Goal: Task Accomplishment & Management: Manage account settings

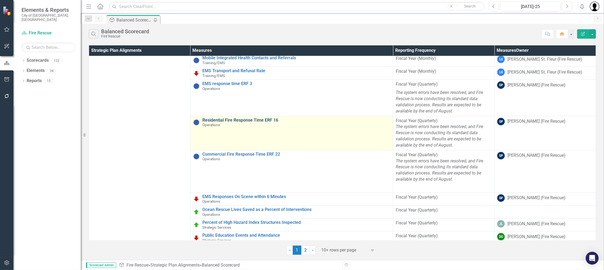
scroll to position [190, 0]
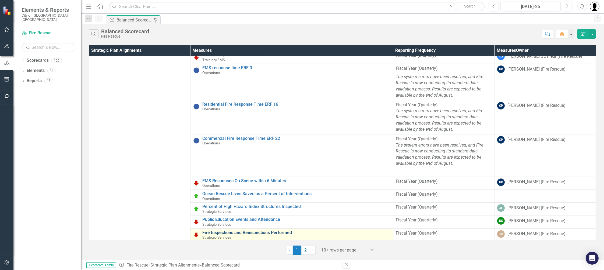
click at [234, 231] on link "Fire Inspections and Reinspections Performed" at bounding box center [296, 233] width 188 height 5
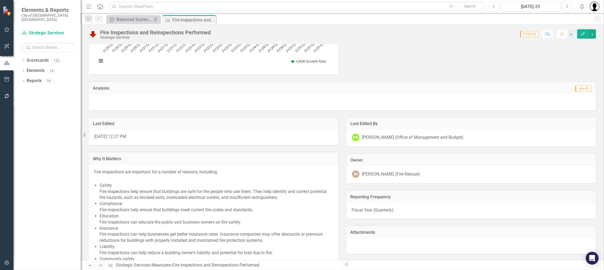
scroll to position [384, 0]
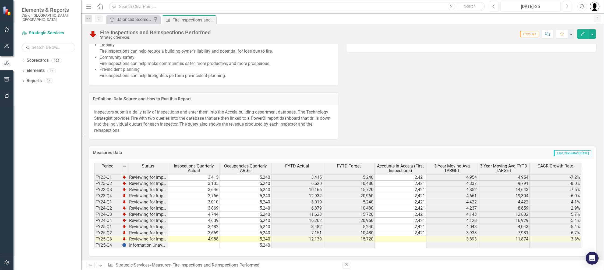
click at [215, 239] on td "4,988" at bounding box center [194, 240] width 52 height 6
click at [434, 135] on div "Last Edited [DATE] 12:27 PM Why It Matters Fire inspections are important for a…" at bounding box center [342, 23] width 515 height 231
click at [212, 237] on td "4,988" at bounding box center [194, 240] width 52 height 6
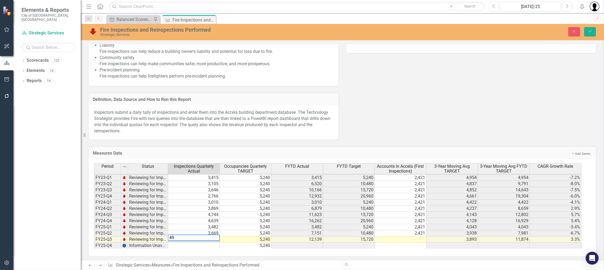
type textarea "4"
type textarea "4990"
click at [352, 224] on td "5,240" at bounding box center [349, 227] width 52 height 6
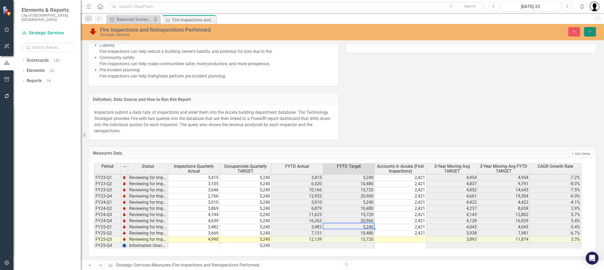
click at [591, 33] on icon "Save" at bounding box center [589, 32] width 5 height 4
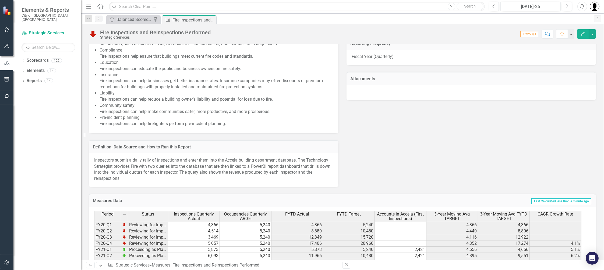
scroll to position [384, 0]
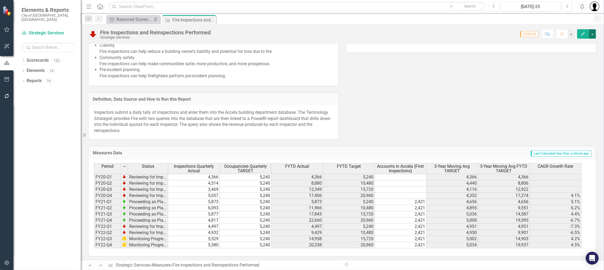
click at [590, 32] on button "button" at bounding box center [591, 33] width 7 height 9
click at [554, 44] on link "Edit Edit Measures" at bounding box center [568, 44] width 55 height 10
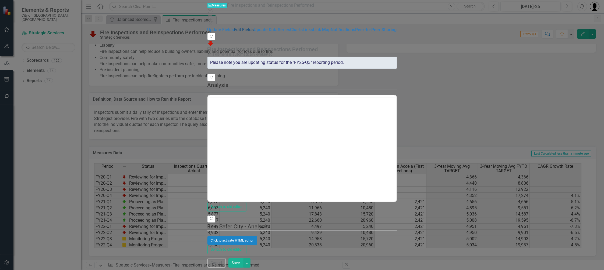
scroll to position [0, 0]
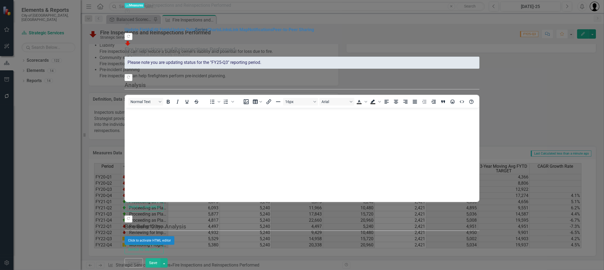
click at [195, 32] on link "Series" at bounding box center [201, 29] width 12 height 5
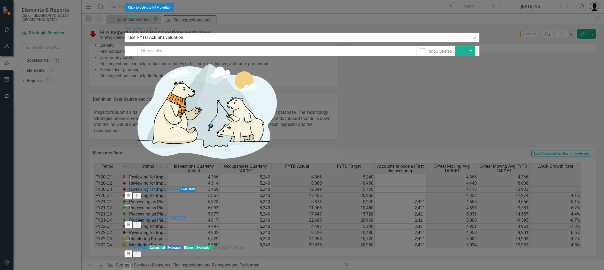
click at [211, 34] on div "Use 'FYTD Actual' Evaluation Expand" at bounding box center [301, 38] width 355 height 10
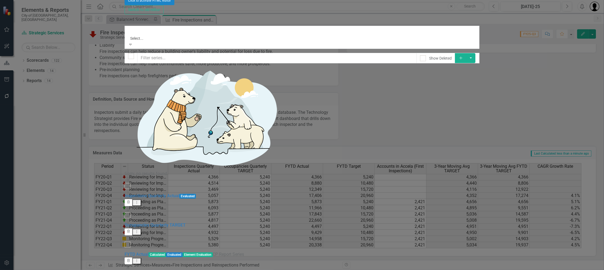
click at [228, 25] on div "Evaluation Option 5 results available. Use Up and Down to choose options, press…" at bounding box center [301, 34] width 355 height 31
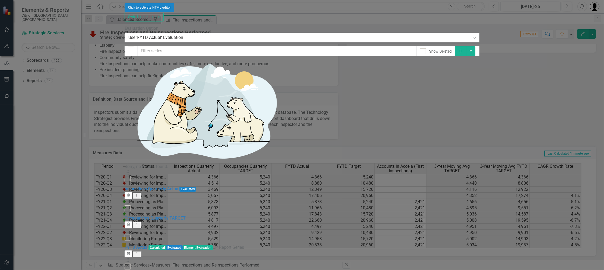
click at [294, 34] on div "Use 'FYTD Actual' Evaluation Expand" at bounding box center [301, 38] width 355 height 10
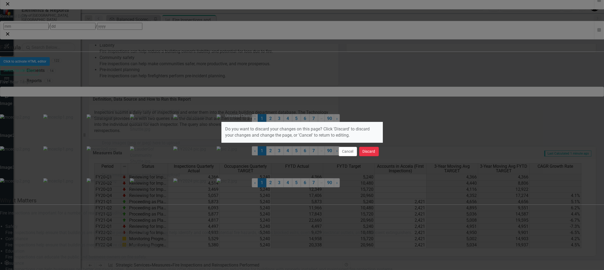
click at [366, 152] on button "Discard" at bounding box center [369, 151] width 20 height 9
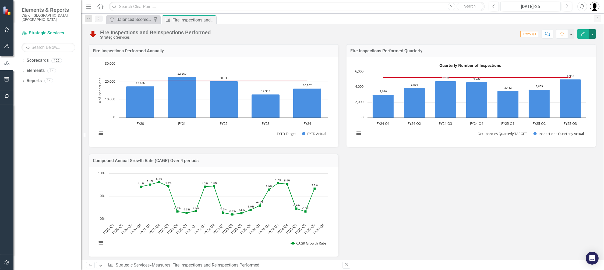
click at [594, 33] on button "button" at bounding box center [591, 33] width 7 height 9
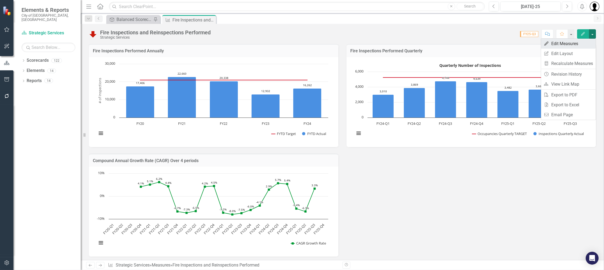
click at [571, 45] on link "Edit Edit Measures" at bounding box center [568, 44] width 55 height 10
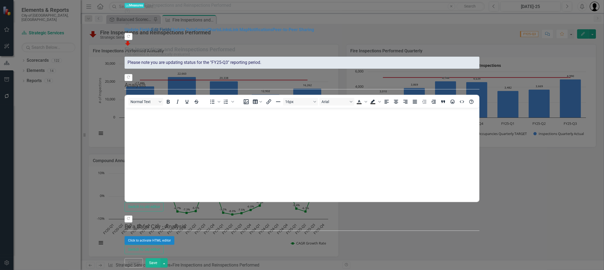
click at [151, 30] on link "Edit Fields" at bounding box center [161, 29] width 20 height 5
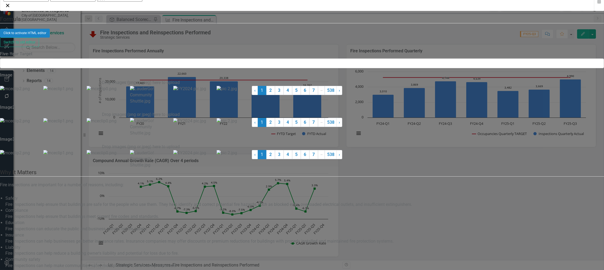
checkbox input "false"
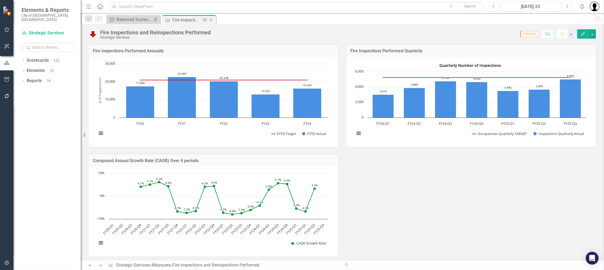
click at [213, 20] on icon "Close" at bounding box center [210, 20] width 5 height 4
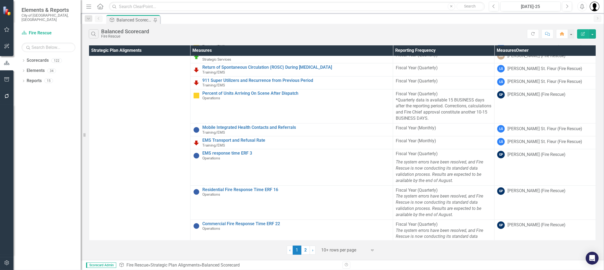
scroll to position [190, 0]
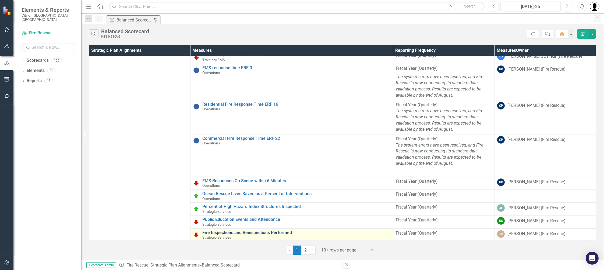
click at [235, 231] on link "Fire Inspections and Reinspections Performed" at bounding box center [296, 233] width 188 height 5
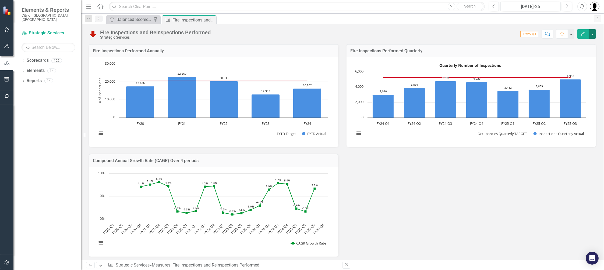
click at [593, 34] on button "button" at bounding box center [591, 33] width 7 height 9
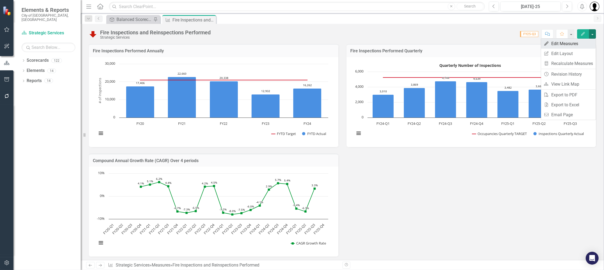
click at [569, 44] on link "Edit Edit Measures" at bounding box center [568, 44] width 55 height 10
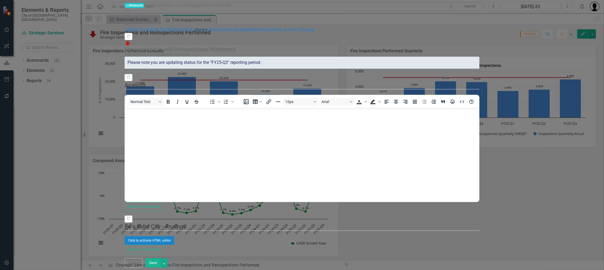
click at [195, 32] on link "Series" at bounding box center [201, 29] width 12 height 5
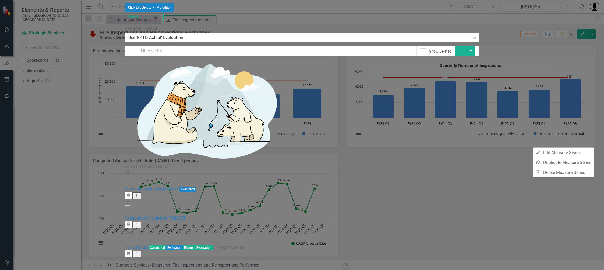
click at [349, 26] on div "Evaluation Option Use 'FYTD Actual' Evaluation Expand" at bounding box center [301, 34] width 355 height 17
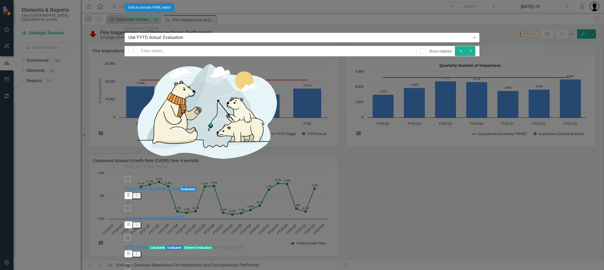
click at [220, 35] on div "Use 'FYTD Actual' Evaluation" at bounding box center [298, 38] width 341 height 6
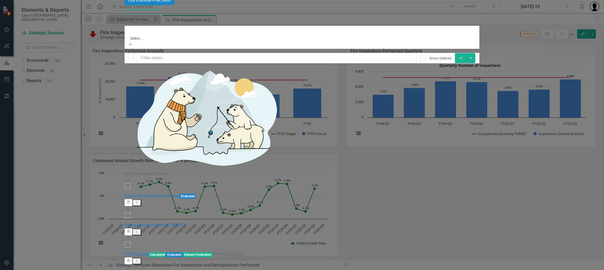
click at [234, 19] on label "Evaluation Option" at bounding box center [301, 22] width 355 height 6
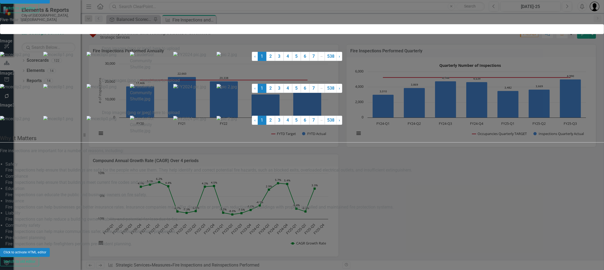
checkbox input "true"
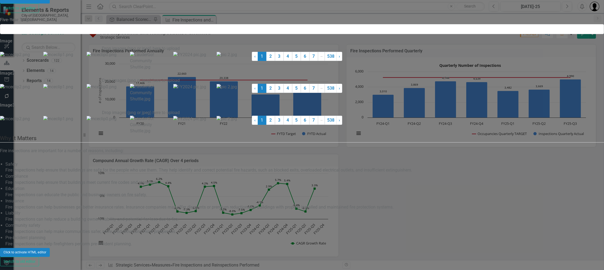
checkbox input "true"
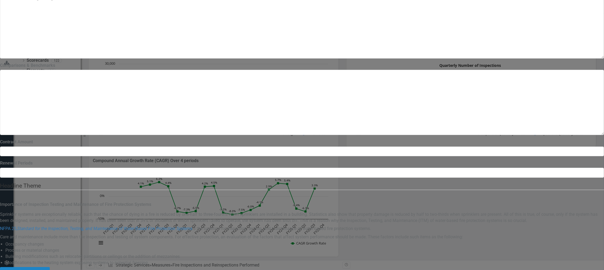
scroll to position [470, 0]
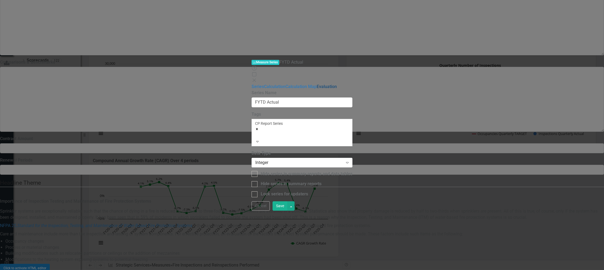
click at [316, 84] on link "Evaluation" at bounding box center [326, 86] width 20 height 5
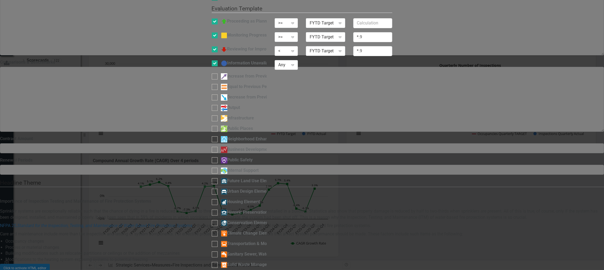
checkbox input "false"
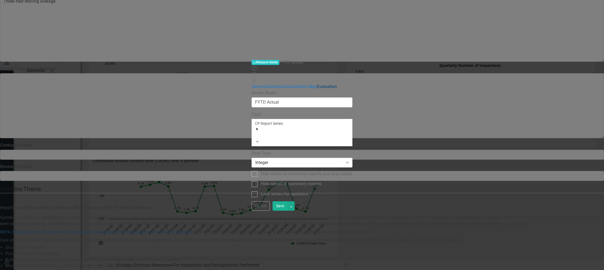
click at [316, 84] on link "Evaluation" at bounding box center [326, 86] width 20 height 5
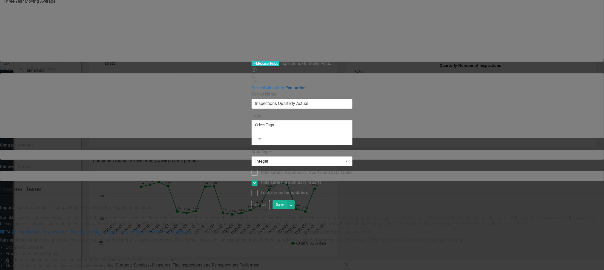
click at [285, 85] on link "Evaluation" at bounding box center [295, 87] width 20 height 5
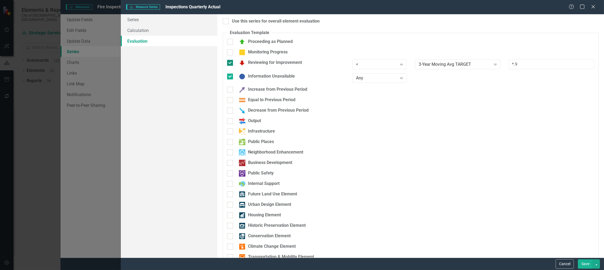
scroll to position [74, 0]
drag, startPoint x: 0, startPoint y: 0, endPoint x: 230, endPoint y: 63, distance: 238.4
click at [230, 63] on input "Reviewing for Improvement" at bounding box center [228, 61] width 3 height 3
checkbox input "false"
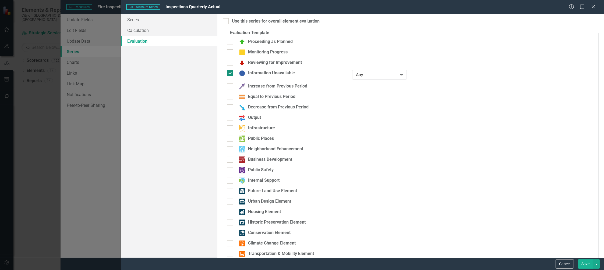
click at [229, 74] on div at bounding box center [230, 73] width 6 height 6
click at [229, 74] on input "Information Unavailable" at bounding box center [228, 71] width 3 height 3
checkbox input "false"
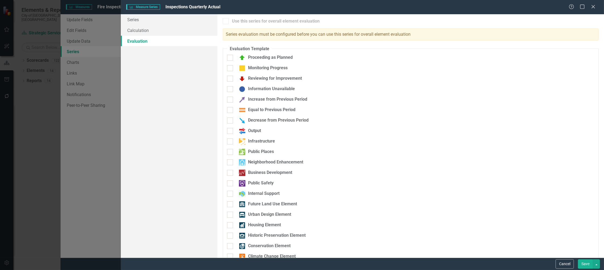
click at [584, 265] on button "Save" at bounding box center [584, 264] width 15 height 9
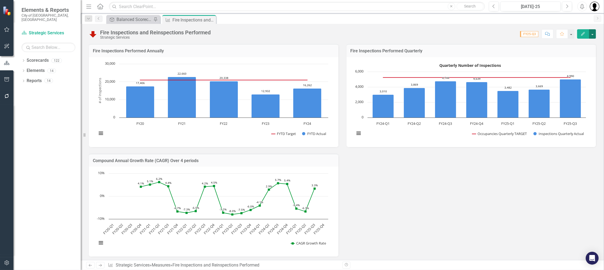
click at [592, 35] on button "button" at bounding box center [591, 33] width 7 height 9
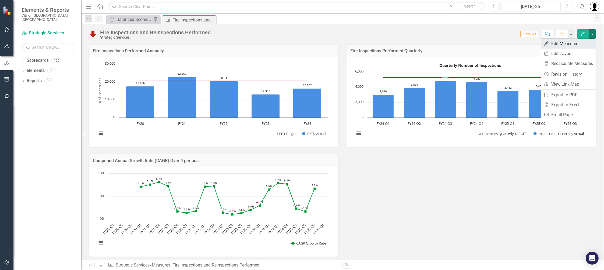
click at [554, 42] on link "Edit Edit Measures" at bounding box center [568, 44] width 55 height 10
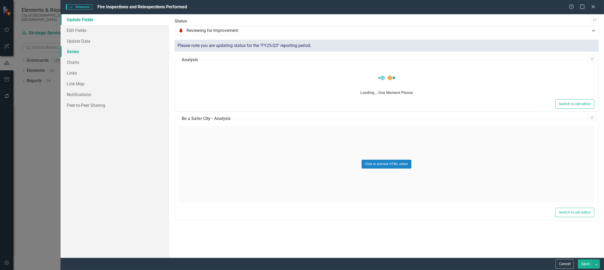
click at [84, 50] on link "Series" at bounding box center [114, 51] width 109 height 11
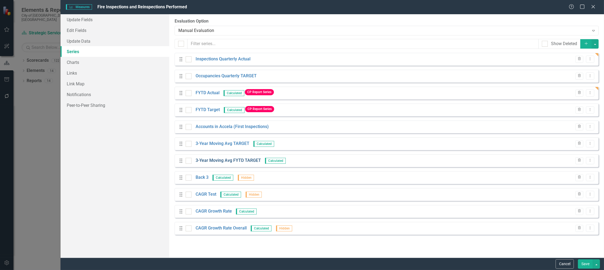
click at [208, 160] on link "3-Year Moving Avg FYTD TARGET" at bounding box center [227, 161] width 65 height 6
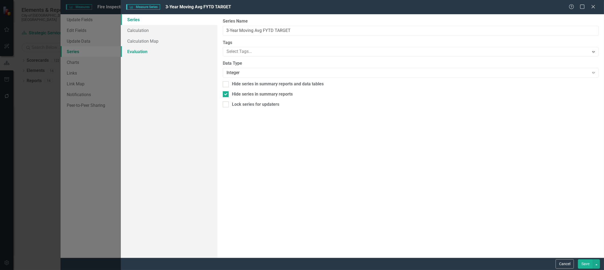
click at [139, 52] on link "Evaluation" at bounding box center [169, 51] width 97 height 11
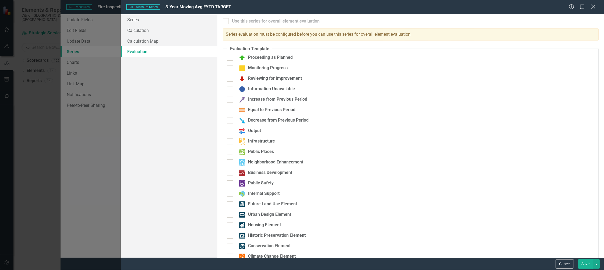
click at [594, 8] on icon "Close" at bounding box center [592, 6] width 7 height 5
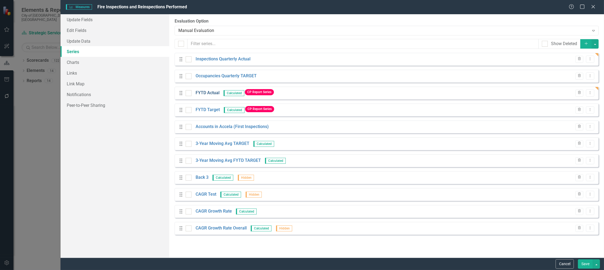
click at [210, 92] on link "FYTD Actual" at bounding box center [207, 93] width 24 height 6
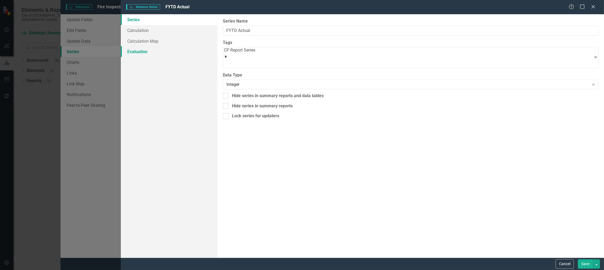
click at [141, 51] on link "Evaluation" at bounding box center [169, 51] width 97 height 11
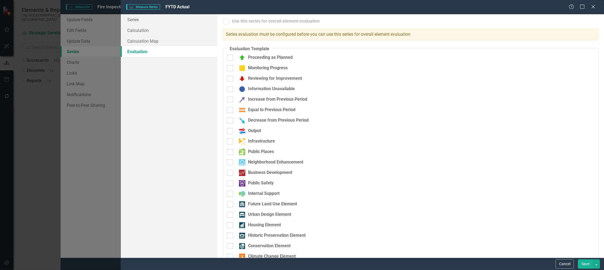
click at [227, 22] on div at bounding box center [226, 21] width 6 height 6
click at [144, 51] on link "Evaluation" at bounding box center [169, 51] width 97 height 11
click at [229, 58] on input "Proceeding as Planned" at bounding box center [228, 56] width 3 height 3
checkbox input "true"
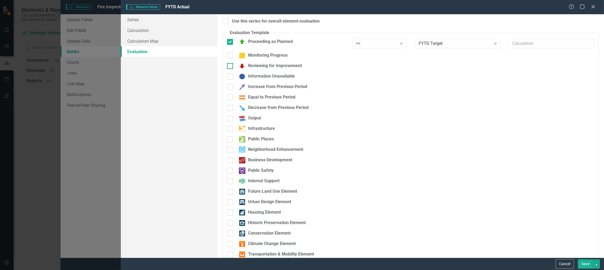
click at [229, 67] on input "Reviewing for Improvement" at bounding box center [228, 64] width 3 height 3
checkbox input "true"
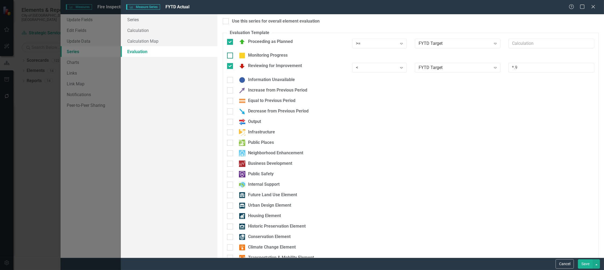
click at [230, 56] on div at bounding box center [230, 56] width 6 height 6
click at [230, 56] on input "Monitoring Progress" at bounding box center [228, 54] width 3 height 3
checkbox input "true"
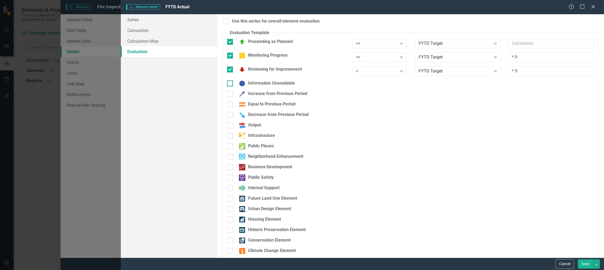
click at [230, 83] on div at bounding box center [230, 84] width 6 height 6
click at [230, 83] on input "Information Unavailable" at bounding box center [228, 82] width 3 height 3
checkbox input "true"
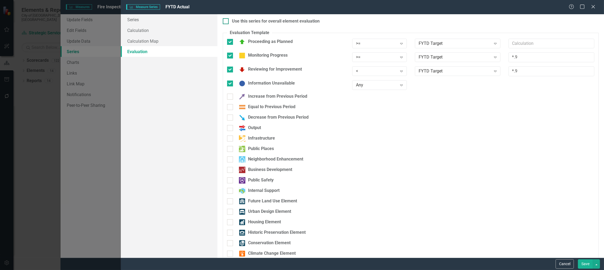
click at [226, 20] on div at bounding box center [226, 21] width 6 height 6
click at [226, 20] on input "Use this series for overall element evaluation" at bounding box center [224, 19] width 3 height 3
checkbox input "true"
click at [585, 261] on button "Save" at bounding box center [584, 264] width 15 height 9
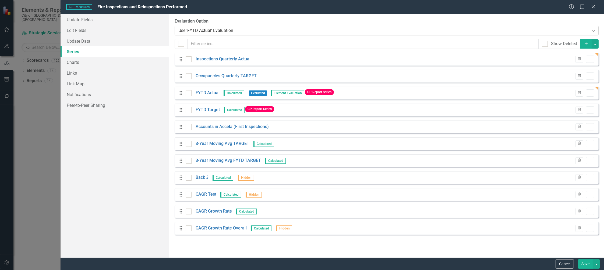
click at [215, 30] on div "Use 'FYTD Actual' Evaluation" at bounding box center [383, 30] width 410 height 6
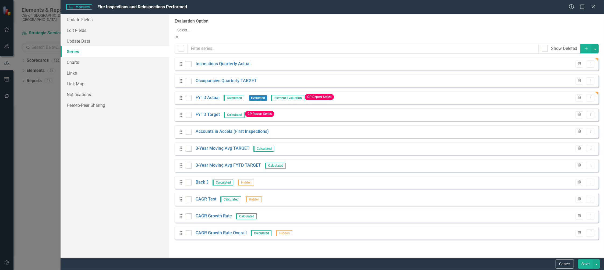
click at [229, 11] on div "Measures Measures Fire Inspections and Reinspections Performed Help Maximize Cl…" at bounding box center [331, 7] width 543 height 14
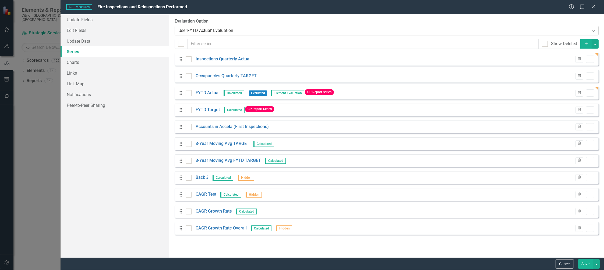
click at [223, 30] on div "Use 'FYTD Actual' Evaluation" at bounding box center [383, 30] width 410 height 6
click at [231, 16] on div "From this page, you can add, edit, delete, or duplicate the measure series for …" at bounding box center [386, 136] width 434 height 244
click at [212, 92] on link "FYTD Actual" at bounding box center [207, 93] width 24 height 6
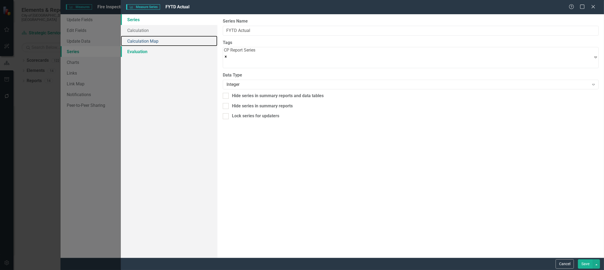
click at [131, 45] on link "Calculation Map" at bounding box center [169, 41] width 97 height 11
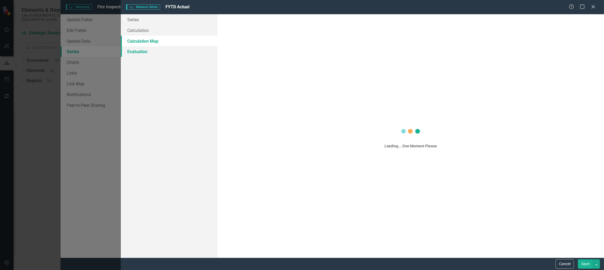
click at [136, 54] on link "Evaluation" at bounding box center [169, 51] width 97 height 11
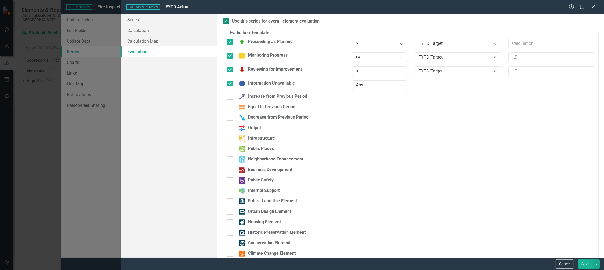
click at [226, 23] on div at bounding box center [226, 21] width 6 height 6
click at [226, 22] on input "Use this series for overall element evaluation" at bounding box center [224, 19] width 3 height 3
checkbox input "false"
drag, startPoint x: 229, startPoint y: 41, endPoint x: 228, endPoint y: 49, distance: 8.1
click at [229, 41] on input "Proceeding as Planned" at bounding box center [228, 40] width 3 height 3
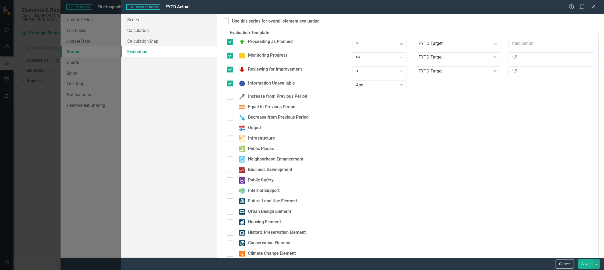
checkbox input "false"
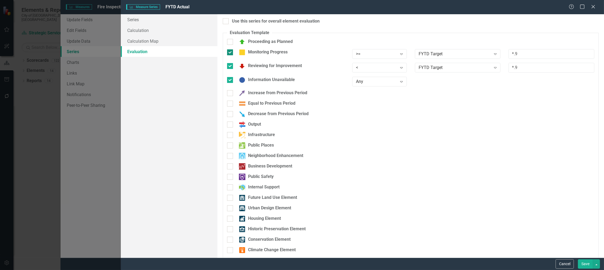
click at [231, 56] on div "Monitoring Progress" at bounding box center [285, 52] width 117 height 6
click at [230, 53] on input "Monitoring Progress" at bounding box center [228, 50] width 3 height 3
checkbox input "false"
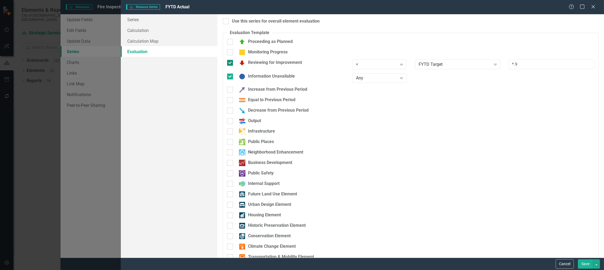
click at [230, 65] on div at bounding box center [230, 63] width 6 height 6
click at [230, 63] on input "Reviewing for Improvement" at bounding box center [228, 61] width 3 height 3
checkbox input "false"
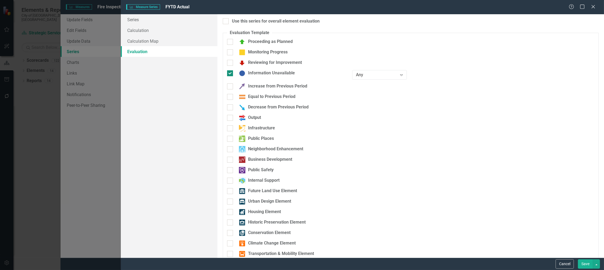
click at [229, 73] on input "Information Unavailable" at bounding box center [228, 71] width 3 height 3
checkbox input "false"
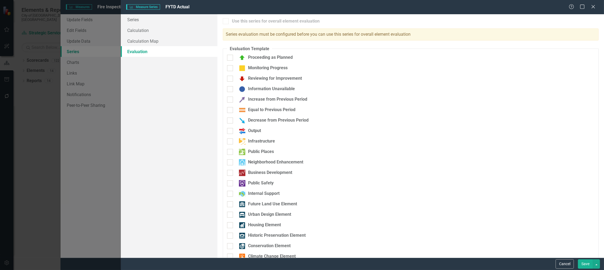
click at [583, 265] on button "Save" at bounding box center [584, 264] width 15 height 9
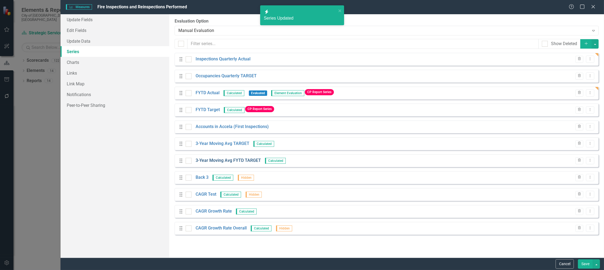
click at [224, 160] on link "3-Year Moving Avg FYTD TARGET" at bounding box center [227, 161] width 65 height 6
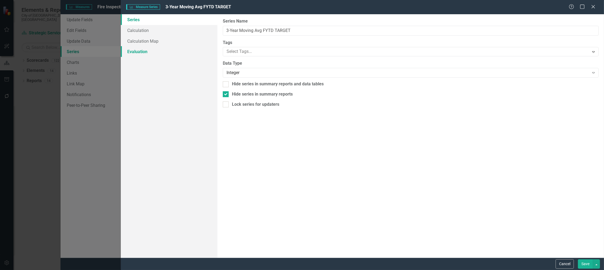
click at [129, 54] on link "Evaluation" at bounding box center [169, 51] width 97 height 11
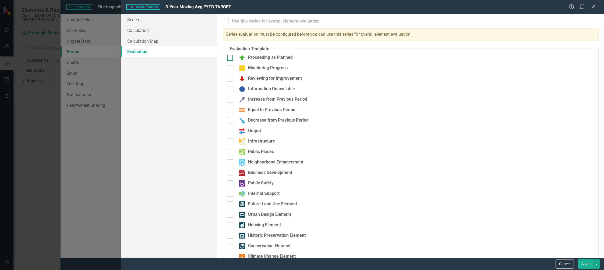
click at [231, 55] on div at bounding box center [230, 58] width 6 height 6
click at [230, 55] on input "Proceeding as Planned" at bounding box center [228, 56] width 3 height 3
checkbox input "true"
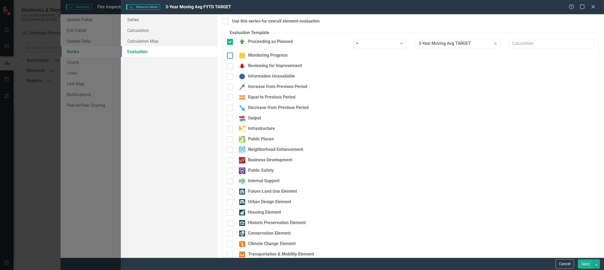
click at [230, 57] on div at bounding box center [230, 56] width 6 height 6
click at [230, 56] on input "Monitoring Progress" at bounding box center [228, 54] width 3 height 3
checkbox input "true"
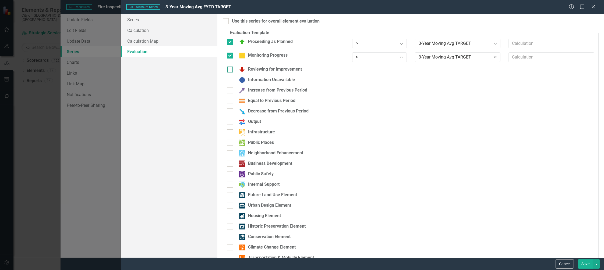
click at [231, 70] on div at bounding box center [230, 70] width 6 height 6
click at [230, 70] on input "Reviewing for Improvement" at bounding box center [228, 68] width 3 height 3
checkbox input "true"
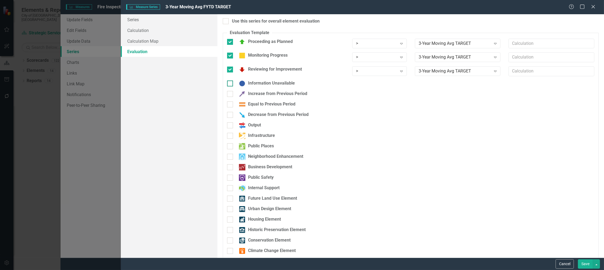
click at [230, 83] on input "Information Unavailable" at bounding box center [228, 82] width 3 height 3
checkbox input "true"
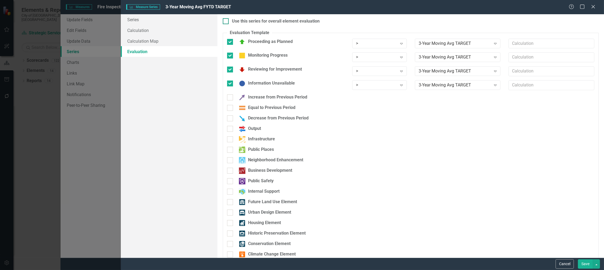
click at [229, 21] on div "Use this series for overall element evaluation" at bounding box center [411, 21] width 376 height 6
click at [226, 21] on input "Use this series for overall element evaluation" at bounding box center [224, 19] width 3 height 3
checkbox input "true"
click at [584, 266] on button "Save" at bounding box center [584, 264] width 15 height 9
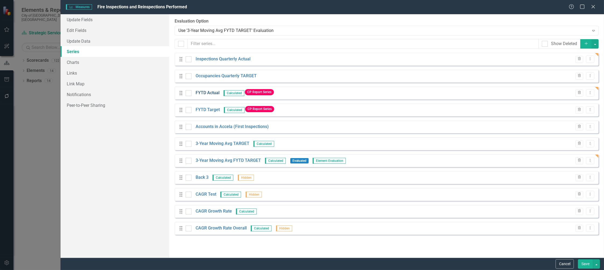
click at [207, 92] on link "FYTD Actual" at bounding box center [207, 93] width 24 height 6
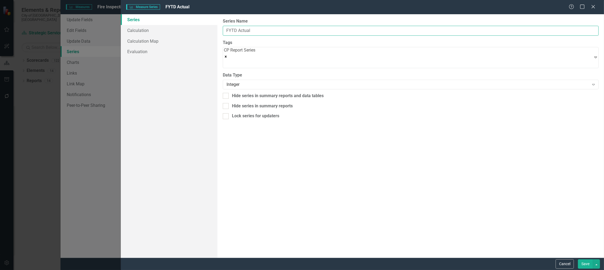
click at [242, 32] on input "FYTD Actual" at bounding box center [411, 31] width 376 height 10
click at [138, 52] on link "Evaluation" at bounding box center [169, 51] width 97 height 11
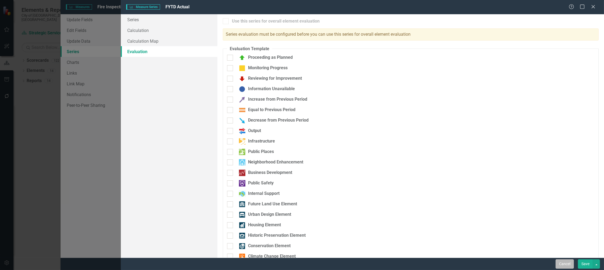
click at [569, 263] on button "Cancel" at bounding box center [564, 264] width 18 height 9
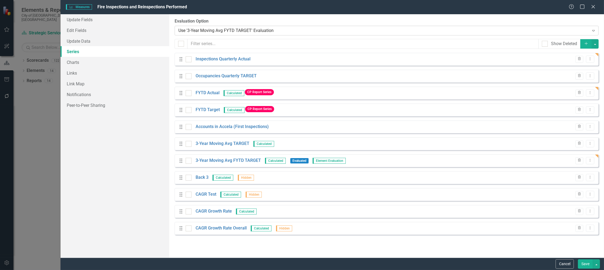
click at [263, 31] on div "Use '3-Year Moving Avg FYTD TARGET' Evaluation" at bounding box center [383, 30] width 410 height 6
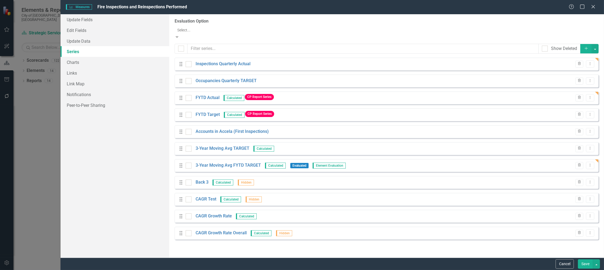
click at [265, 22] on label "Evaluation Option" at bounding box center [386, 21] width 424 height 6
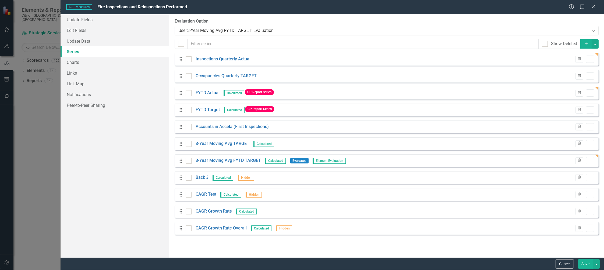
click at [582, 264] on button "Save" at bounding box center [584, 264] width 15 height 9
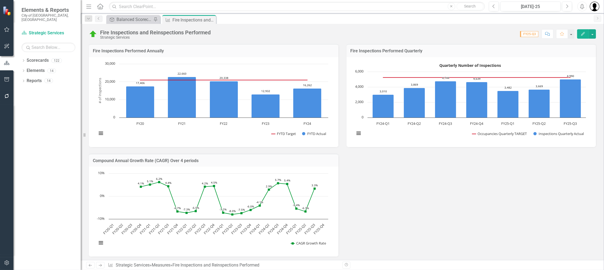
click at [429, 51] on h3 "Fire Inspections Performed Quarterly" at bounding box center [470, 51] width 241 height 5
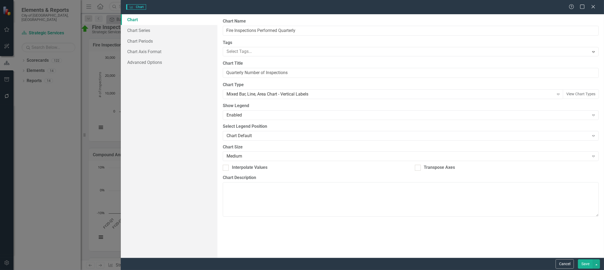
type input "Fire Inspections Performed Quarterly"
type input "Quarterly Number of Inspections"
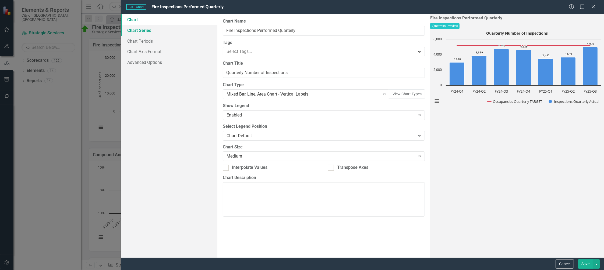
click at [143, 33] on link "Chart Series" at bounding box center [169, 30] width 97 height 11
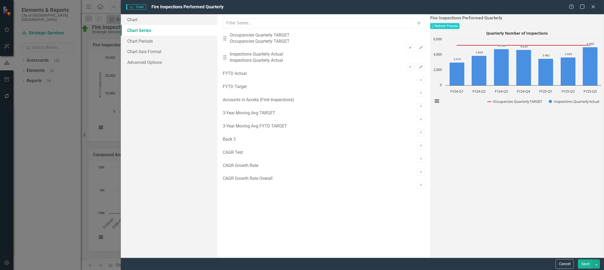
click at [408, 46] on icon "Remove" at bounding box center [410, 47] width 4 height 3
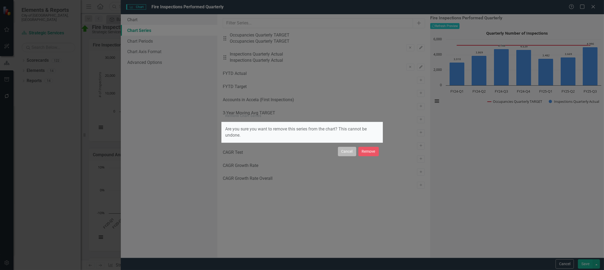
click at [345, 153] on button "Cancel" at bounding box center [347, 151] width 18 height 9
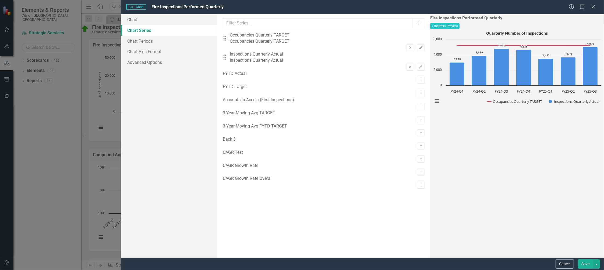
click at [408, 46] on icon "Remove" at bounding box center [410, 47] width 4 height 3
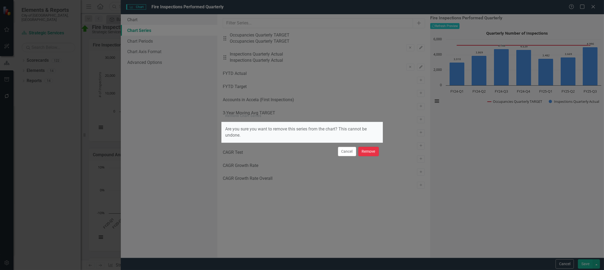
click at [370, 152] on button "Remove" at bounding box center [368, 151] width 20 height 9
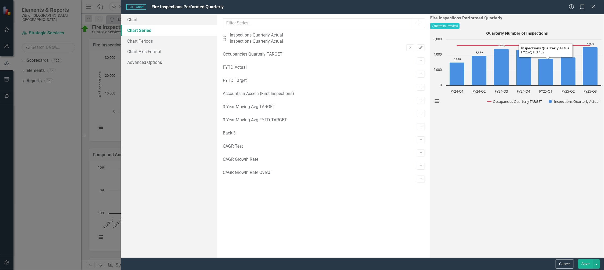
click at [583, 264] on button "Save" at bounding box center [584, 264] width 15 height 9
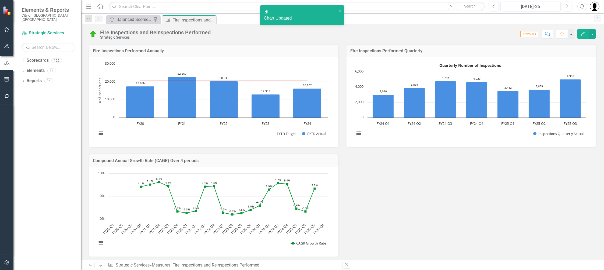
click at [191, 51] on h3 "Fire Inspections Performed Annually" at bounding box center [213, 51] width 241 height 5
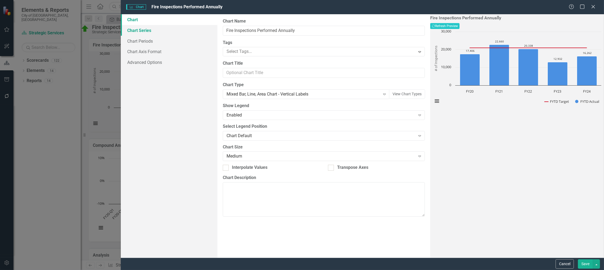
click at [140, 33] on link "Chart Series" at bounding box center [169, 30] width 97 height 11
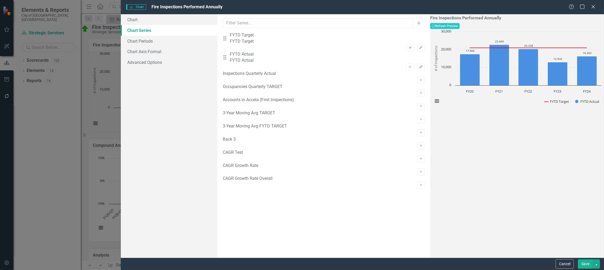
click at [408, 46] on icon "Remove" at bounding box center [410, 47] width 4 height 3
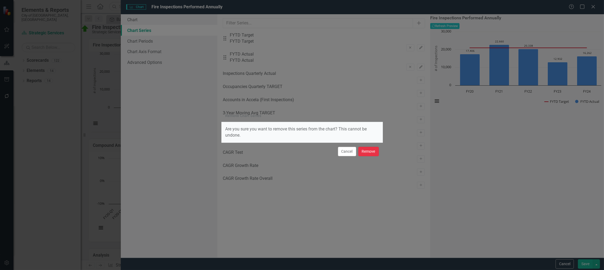
click at [371, 153] on button "Remove" at bounding box center [368, 151] width 20 height 9
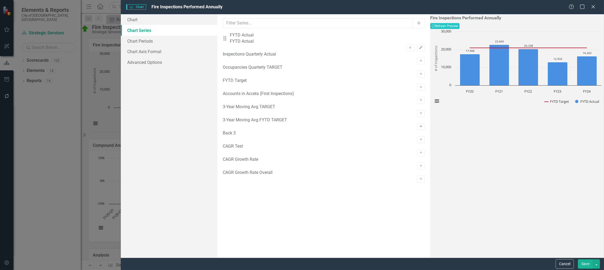
click at [419, 128] on icon "Activate" at bounding box center [421, 126] width 4 height 3
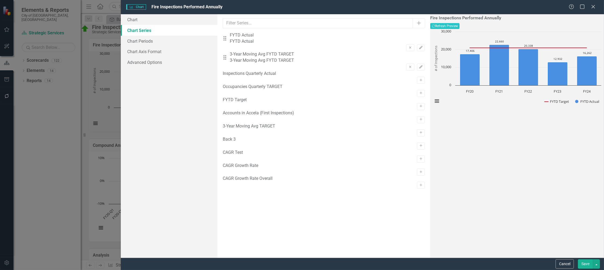
drag, startPoint x: 364, startPoint y: 56, endPoint x: 366, endPoint y: 38, distance: 18.1
click at [366, 38] on div "Drag FYTD Actual FYTD Actual Remove Edit Drag 3-Year Moving Avg FYTD TARGET 3-Y…" at bounding box center [324, 51] width 202 height 39
drag, startPoint x: 228, startPoint y: 58, endPoint x: 230, endPoint y: 34, distance: 24.0
click at [230, 34] on div "Drag FYTD Actual FYTD Actual Remove Edit Drag 3-Year Moving Avg FYTD TARGET 3-Y…" at bounding box center [324, 51] width 202 height 39
click at [419, 46] on icon "Edit" at bounding box center [421, 47] width 4 height 3
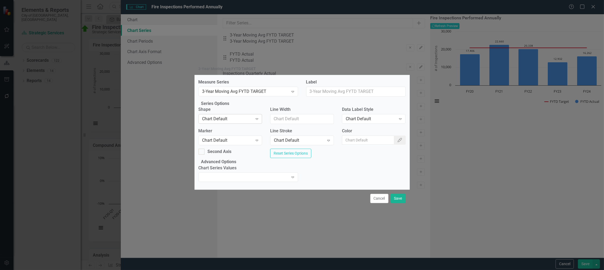
click at [228, 121] on div "Chart Default Expand" at bounding box center [230, 119] width 64 height 10
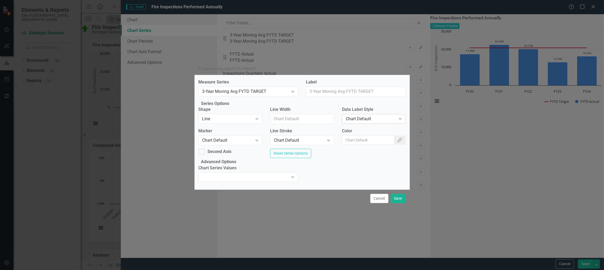
click at [358, 118] on div "Chart Default" at bounding box center [370, 119] width 50 height 6
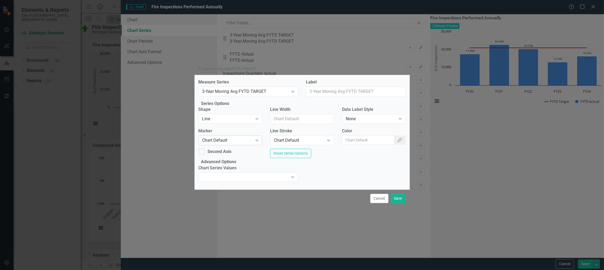
click at [232, 140] on div "Chart Default" at bounding box center [227, 141] width 50 height 6
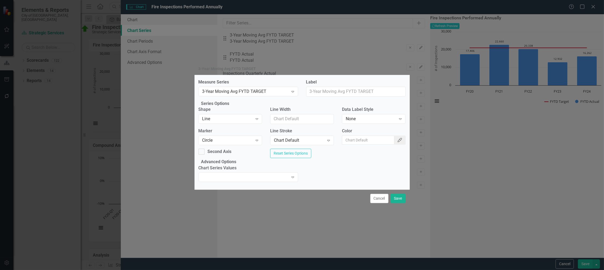
click at [397, 140] on icon "Color Picker" at bounding box center [399, 140] width 5 height 4
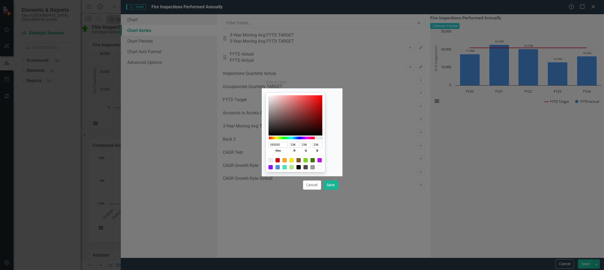
click at [288, 138] on div at bounding box center [291, 138] width 46 height 3
type input "5ECE33"
type input "94"
type input "206"
type input "51"
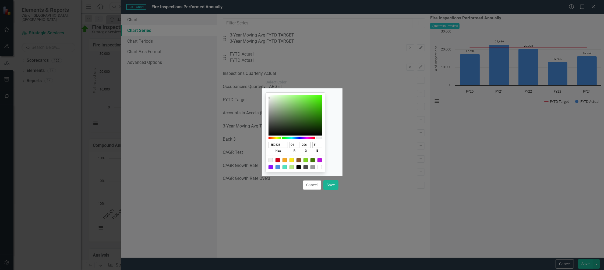
click at [315, 103] on div at bounding box center [295, 115] width 54 height 40
click at [330, 187] on button "Save" at bounding box center [330, 185] width 15 height 9
type input "#5ece33"
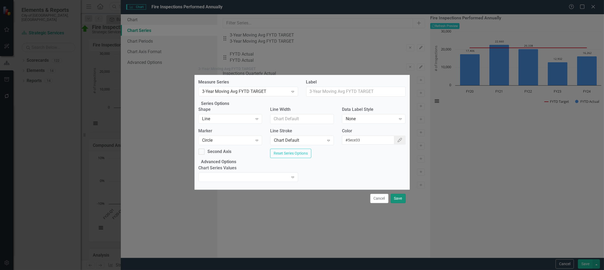
click at [398, 203] on button "Save" at bounding box center [397, 198] width 15 height 9
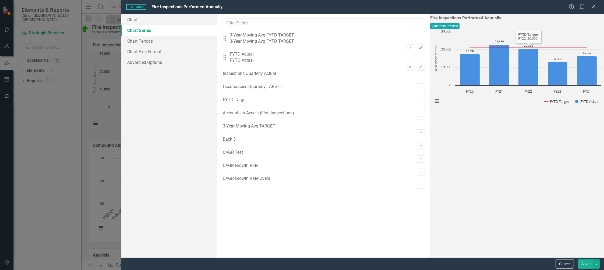
click at [459, 26] on button "Recalculate Refresh Preview" at bounding box center [444, 26] width 29 height 6
click at [588, 263] on button "Save" at bounding box center [584, 264] width 15 height 9
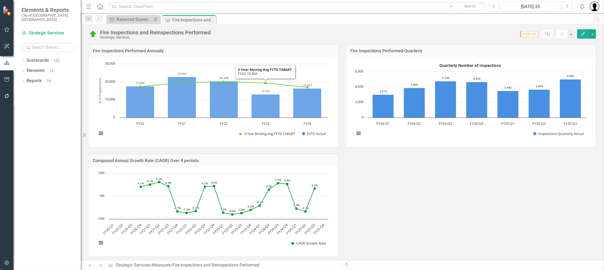
click at [269, 49] on h3 "Fire Inspections Performed Annually" at bounding box center [213, 51] width 241 height 5
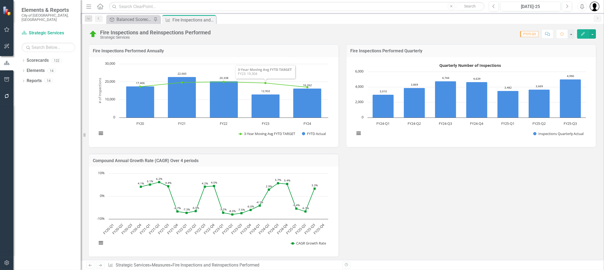
click at [269, 49] on h3 "Fire Inspections Performed Annually" at bounding box center [213, 51] width 241 height 5
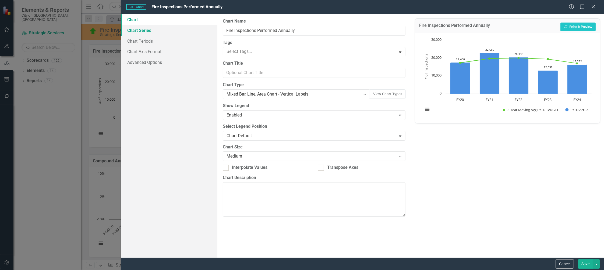
click at [143, 30] on link "Chart Series" at bounding box center [169, 30] width 97 height 11
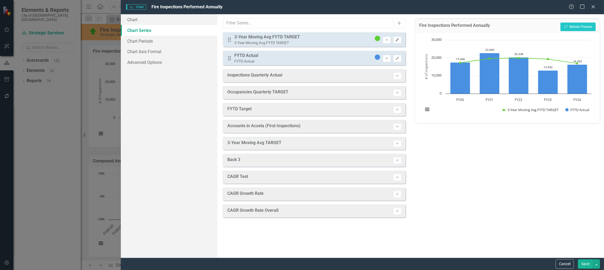
click at [399, 40] on icon "Edit" at bounding box center [397, 39] width 4 height 3
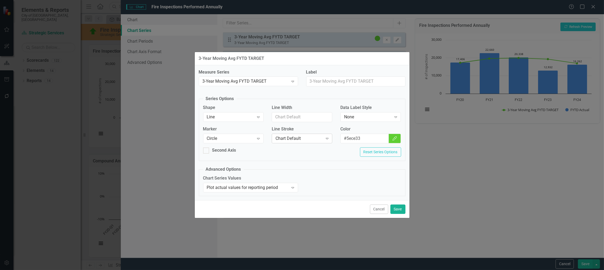
click at [292, 138] on div "Chart Default" at bounding box center [298, 138] width 47 height 6
click at [297, 124] on div "Line Width" at bounding box center [301, 116] width 69 height 22
click at [288, 119] on input "Line Width" at bounding box center [302, 117] width 60 height 10
type input "2"
click at [403, 207] on button "Save" at bounding box center [397, 209] width 15 height 9
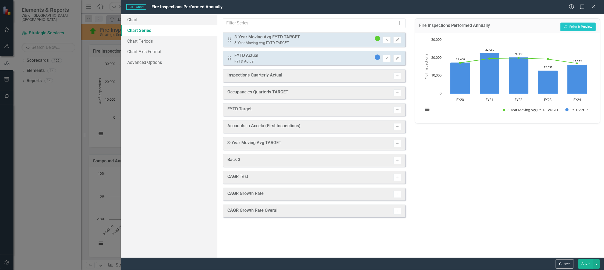
click at [585, 265] on button "Save" at bounding box center [584, 264] width 15 height 9
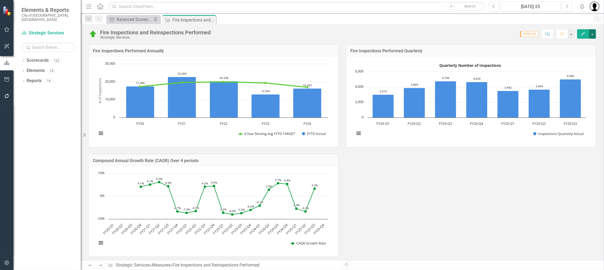
click at [593, 37] on button "button" at bounding box center [591, 33] width 7 height 9
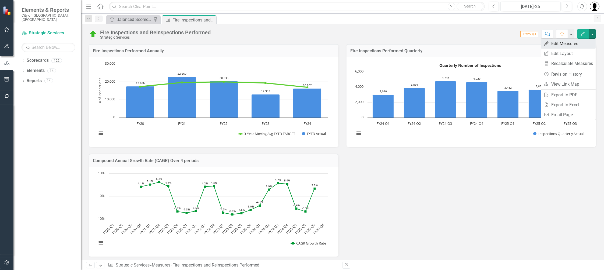
click at [572, 44] on link "Edit Edit Measures" at bounding box center [568, 44] width 55 height 10
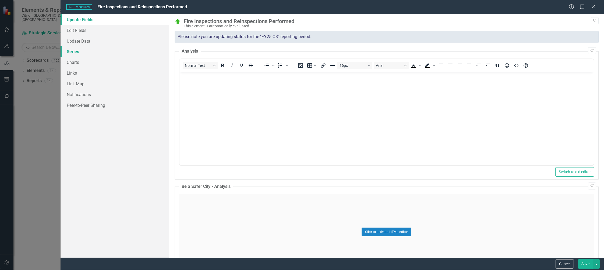
click at [73, 48] on link "Series" at bounding box center [114, 51] width 109 height 11
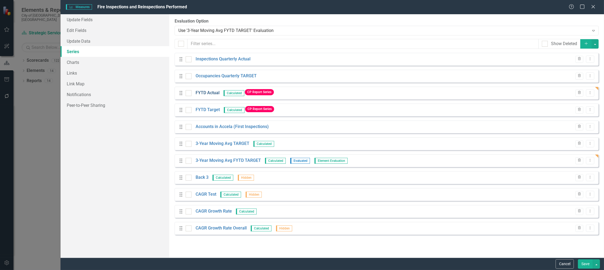
click at [207, 93] on link "FYTD Actual" at bounding box center [207, 93] width 24 height 6
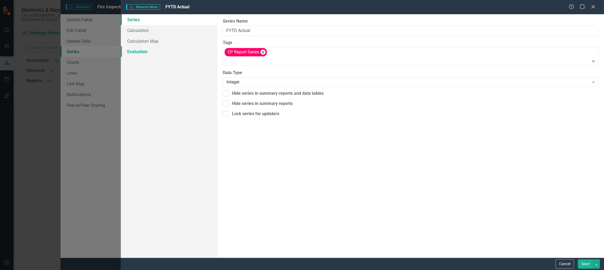
click at [147, 53] on link "Evaluation" at bounding box center [169, 51] width 97 height 11
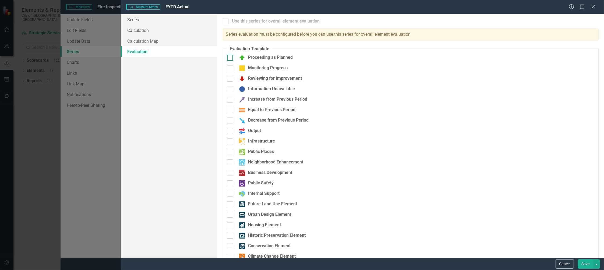
click at [232, 58] on div at bounding box center [230, 58] width 6 height 6
click at [230, 58] on input "Proceeding as Planned" at bounding box center [228, 56] width 3 height 3
checkbox input "true"
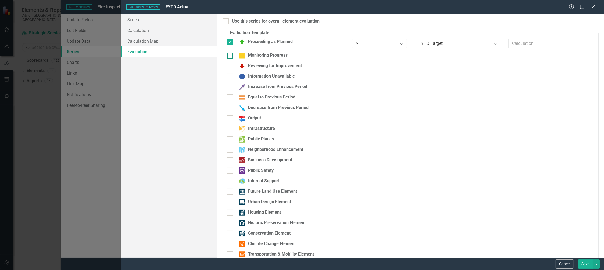
click at [231, 56] on div at bounding box center [230, 56] width 6 height 6
click at [230, 56] on input "Monitoring Progress" at bounding box center [228, 54] width 3 height 3
checkbox input "true"
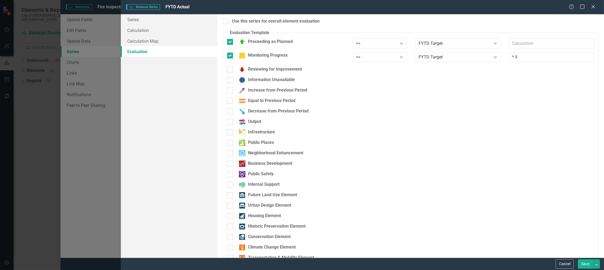
click at [231, 65] on div "Monitoring Progress >= Expand FYTD Target Expand *.9" at bounding box center [410, 59] width 375 height 14
click at [231, 71] on div at bounding box center [230, 70] width 6 height 6
click at [230, 70] on input "Reviewing for Improvement" at bounding box center [228, 68] width 3 height 3
checkbox input "true"
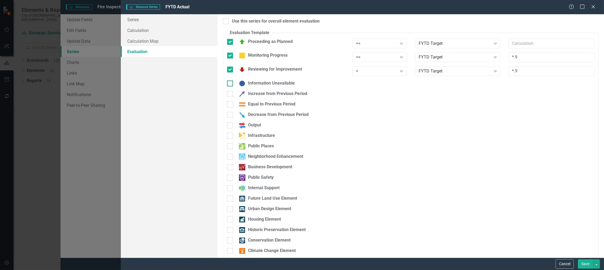
click at [230, 82] on input "Information Unavailable" at bounding box center [228, 82] width 3 height 3
checkbox input "true"
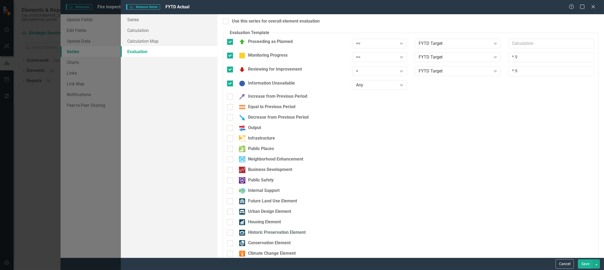
click at [585, 265] on button "Save" at bounding box center [584, 264] width 15 height 9
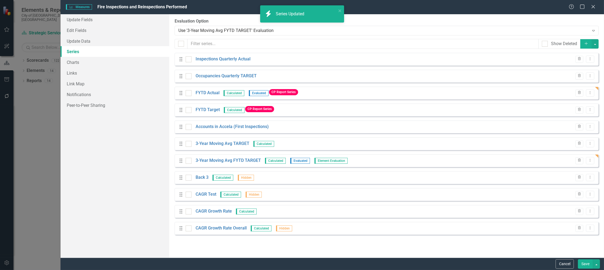
click at [585, 266] on button "Save" at bounding box center [584, 264] width 15 height 9
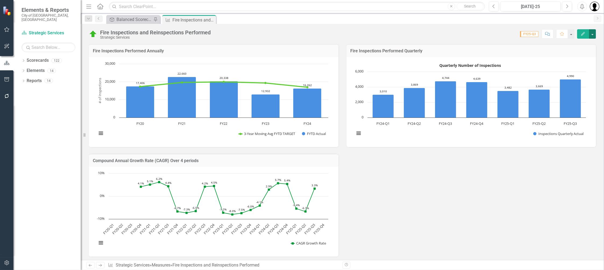
click at [592, 34] on button "button" at bounding box center [591, 33] width 7 height 9
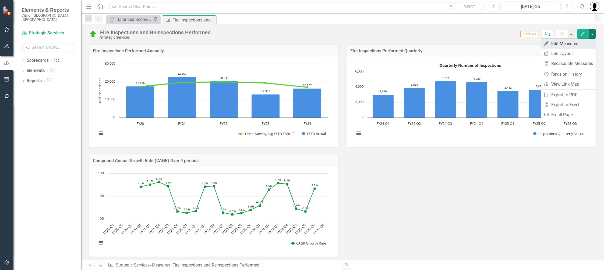
click at [565, 43] on link "Edit Edit Measures" at bounding box center [568, 44] width 55 height 10
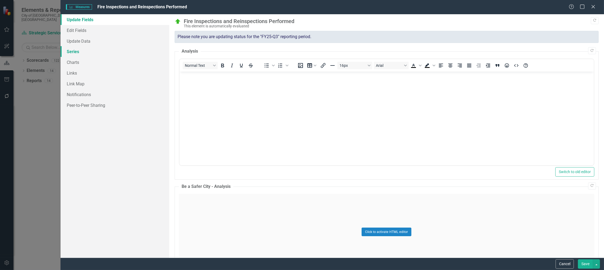
click at [79, 50] on link "Series" at bounding box center [114, 51] width 109 height 11
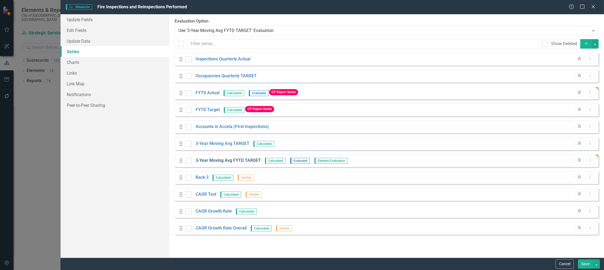
click at [245, 160] on link "3-Year Moving Avg FYTD TARGET" at bounding box center [227, 161] width 65 height 6
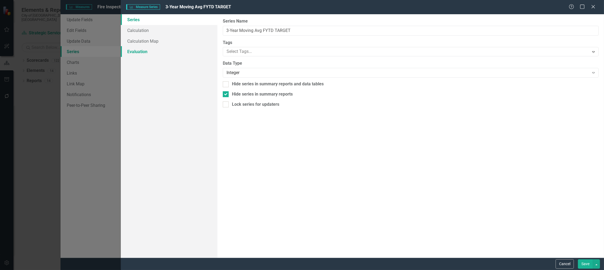
click at [149, 52] on link "Evaluation" at bounding box center [169, 51] width 97 height 11
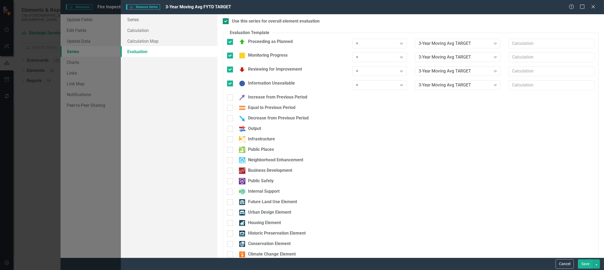
click at [224, 21] on input "Use this series for overall element evaluation" at bounding box center [224, 19] width 3 height 3
checkbox input "false"
click at [230, 41] on input "Proceeding as Planned" at bounding box center [228, 40] width 3 height 3
checkbox input "false"
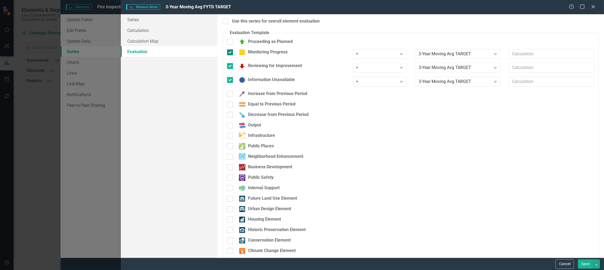
click at [231, 53] on div at bounding box center [230, 52] width 6 height 6
click at [230, 53] on input "Monitoring Progress" at bounding box center [228, 50] width 3 height 3
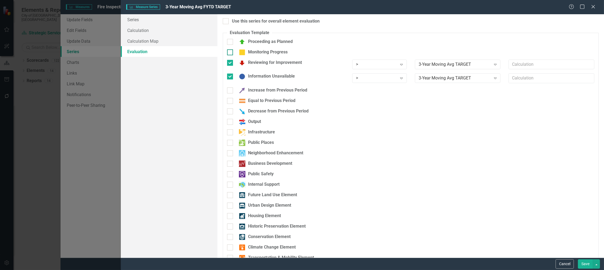
click at [231, 55] on div at bounding box center [230, 52] width 6 height 6
click at [230, 53] on input "Monitoring Progress" at bounding box center [228, 50] width 3 height 3
checkbox input "true"
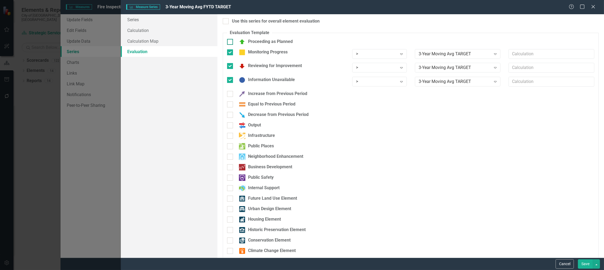
click at [229, 43] on div at bounding box center [230, 42] width 6 height 6
click at [229, 42] on input "Proceeding as Planned" at bounding box center [228, 40] width 3 height 3
checkbox input "true"
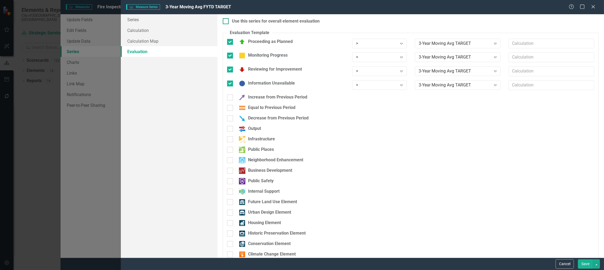
click at [227, 21] on div at bounding box center [226, 21] width 6 height 6
click at [226, 21] on input "Use this series for overall element evaluation" at bounding box center [224, 19] width 3 height 3
checkbox input "true"
click at [585, 262] on button "Save" at bounding box center [584, 264] width 15 height 9
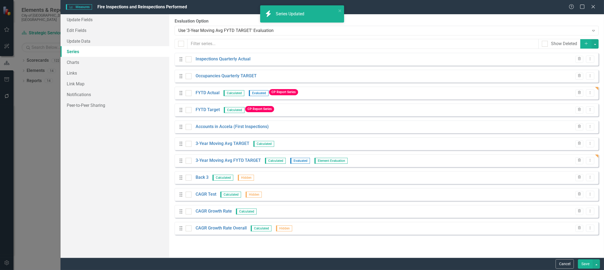
click at [585, 264] on button "Save" at bounding box center [584, 264] width 15 height 9
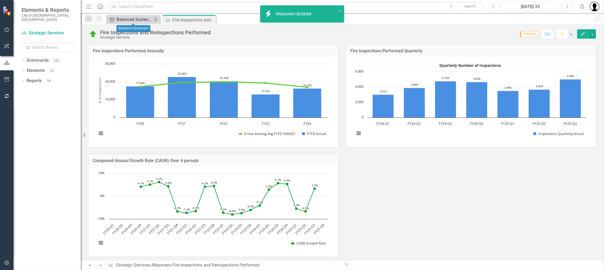
click at [136, 18] on div "Balanced Scorecard" at bounding box center [133, 19] width 35 height 7
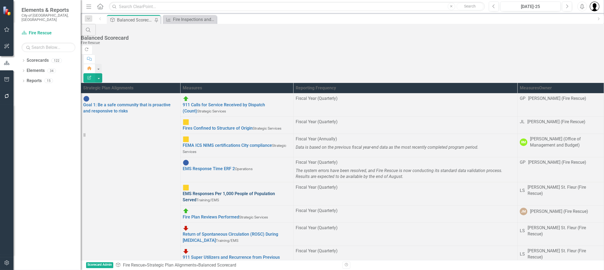
click at [247, 191] on link "EMS Responses Per 1,000 People of Population Served" at bounding box center [229, 196] width 92 height 11
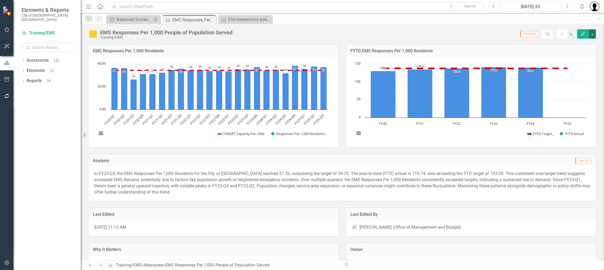
click at [593, 35] on button "button" at bounding box center [591, 33] width 7 height 9
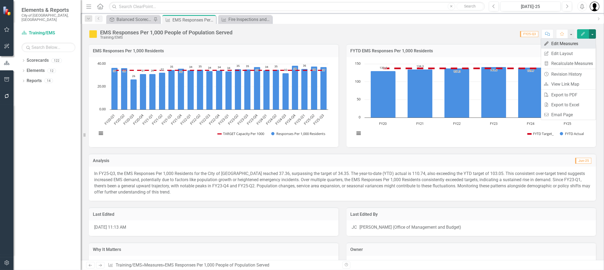
click at [564, 45] on link "Edit Edit Measures" at bounding box center [568, 44] width 55 height 10
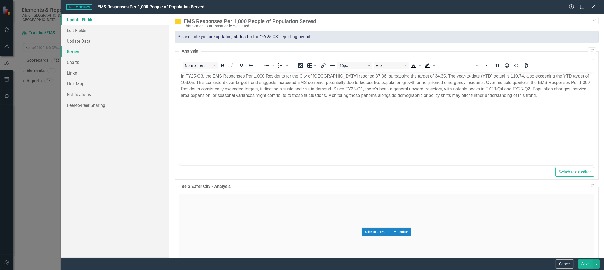
click at [75, 53] on link "Series" at bounding box center [114, 51] width 109 height 11
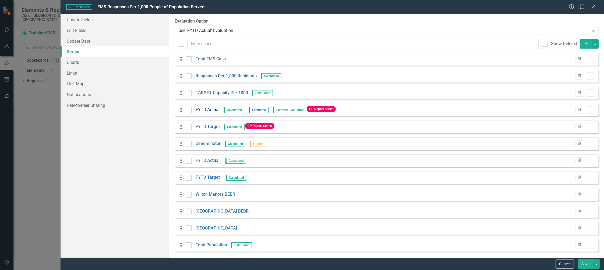
click at [210, 111] on link "FYTD Actual" at bounding box center [207, 110] width 24 height 6
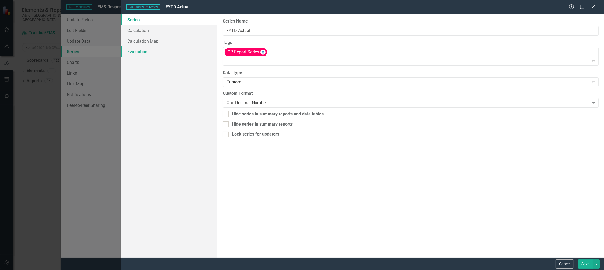
click at [149, 52] on link "Evaluation" at bounding box center [169, 51] width 97 height 11
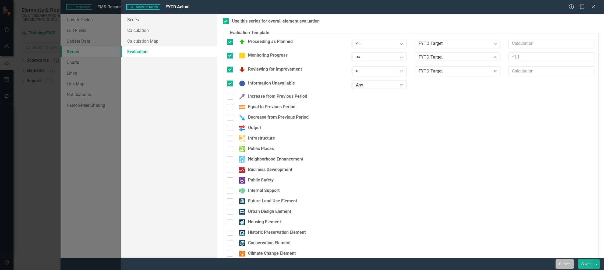
click at [561, 262] on button "Cancel" at bounding box center [564, 264] width 18 height 9
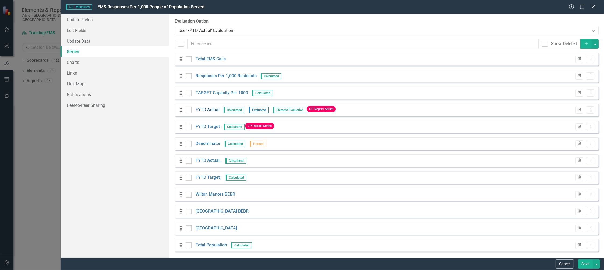
click at [213, 111] on link "FYTD Actual" at bounding box center [207, 110] width 24 height 6
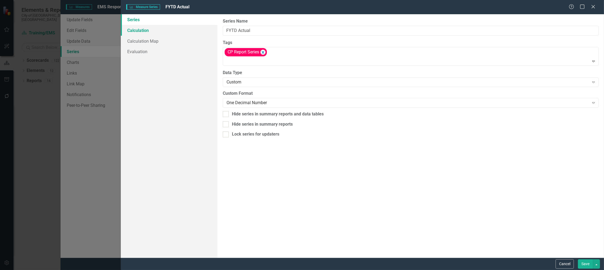
click at [142, 31] on link "Calculation" at bounding box center [169, 30] width 97 height 11
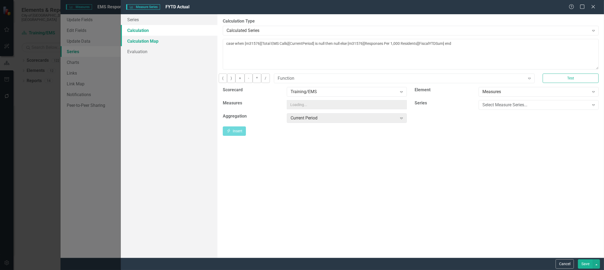
click at [143, 41] on link "Calculation Map" at bounding box center [169, 41] width 97 height 11
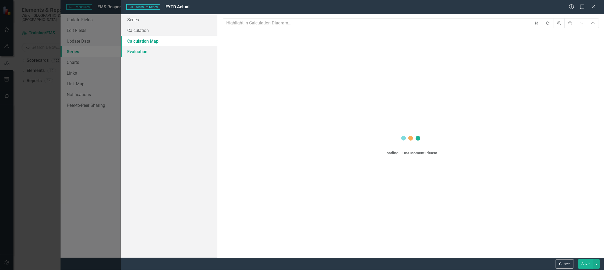
click at [141, 51] on link "Evaluation" at bounding box center [169, 51] width 97 height 11
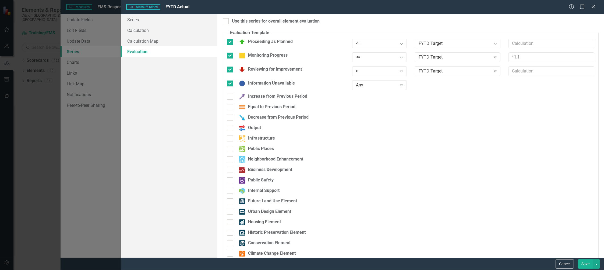
checkbox input "true"
click at [567, 263] on button "Cancel" at bounding box center [564, 264] width 18 height 9
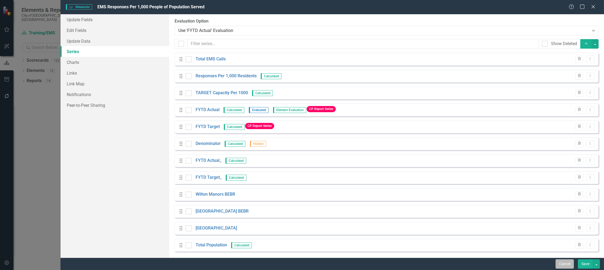
click at [561, 267] on button "Cancel" at bounding box center [564, 264] width 18 height 9
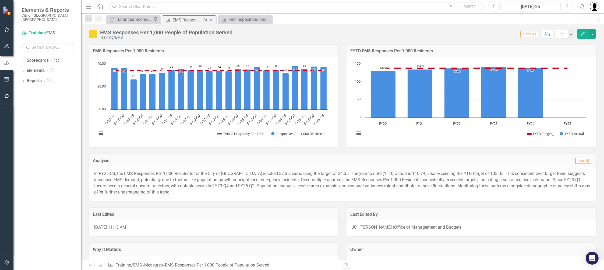
click at [212, 20] on icon "Close" at bounding box center [210, 20] width 5 height 4
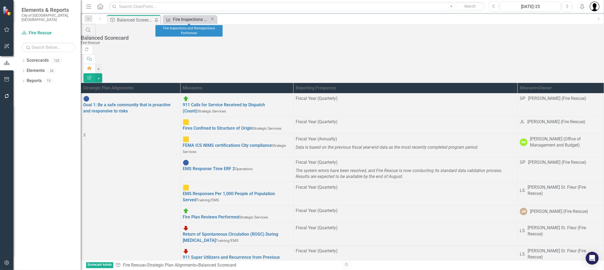
click at [197, 18] on div "Fire Inspections and Reinspections Performed" at bounding box center [191, 19] width 37 height 7
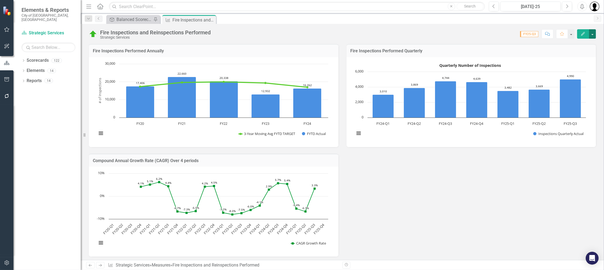
click at [592, 33] on button "button" at bounding box center [591, 33] width 7 height 9
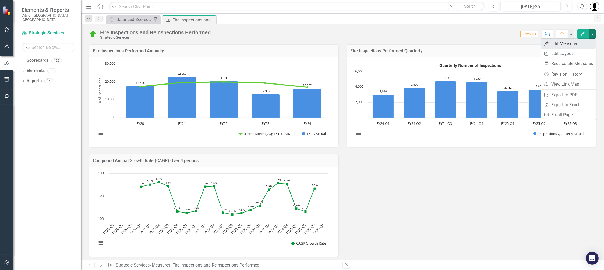
click at [564, 45] on link "Edit Edit Measures" at bounding box center [568, 44] width 55 height 10
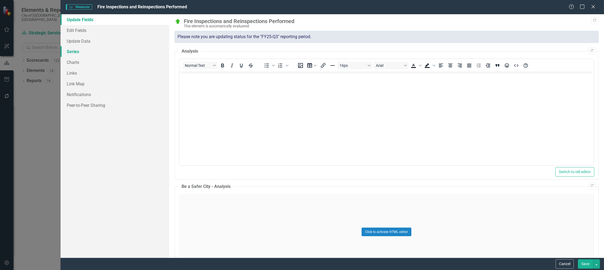
click at [82, 51] on link "Series" at bounding box center [114, 51] width 109 height 11
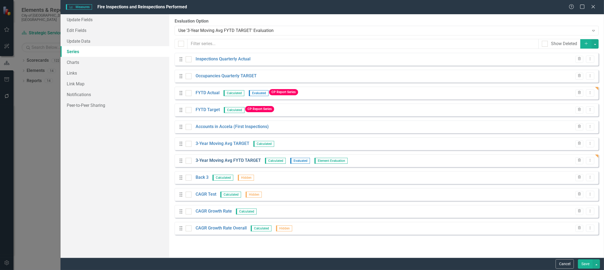
click at [234, 160] on link "3-Year Moving Avg FYTD TARGET" at bounding box center [227, 161] width 65 height 6
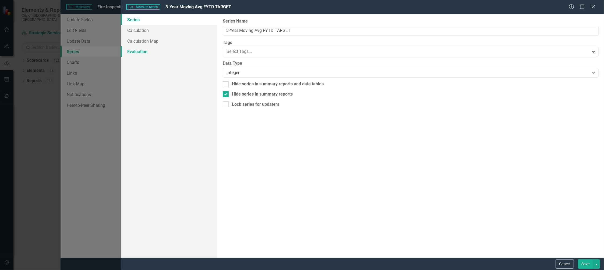
drag, startPoint x: 141, startPoint y: 51, endPoint x: 146, endPoint y: 49, distance: 4.8
click at [141, 51] on link "Evaluation" at bounding box center [169, 51] width 97 height 11
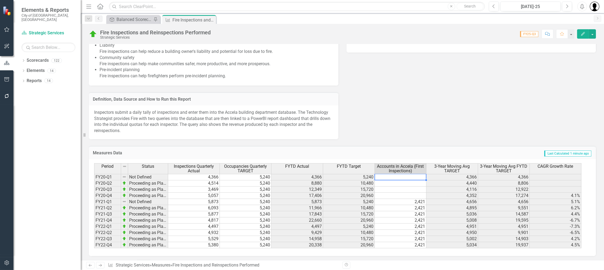
click at [406, 178] on td at bounding box center [400, 177] width 52 height 6
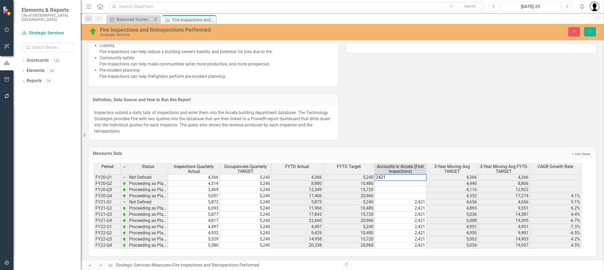
type textarea "2421"
click at [408, 183] on td at bounding box center [400, 184] width 52 height 6
type textarea "2421"
click at [415, 190] on td at bounding box center [400, 190] width 52 height 6
type textarea "2421"
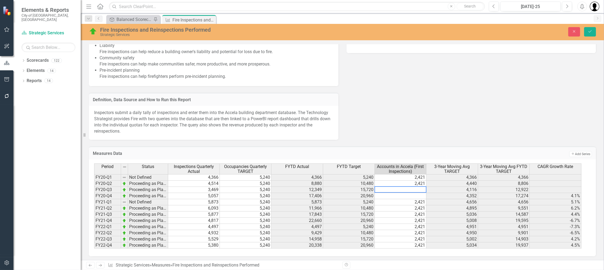
click at [417, 196] on td at bounding box center [400, 196] width 52 height 6
type textarea "2421"
click at [385, 221] on td "2,421" at bounding box center [400, 221] width 52 height 6
click at [591, 33] on icon "Save" at bounding box center [589, 32] width 5 height 4
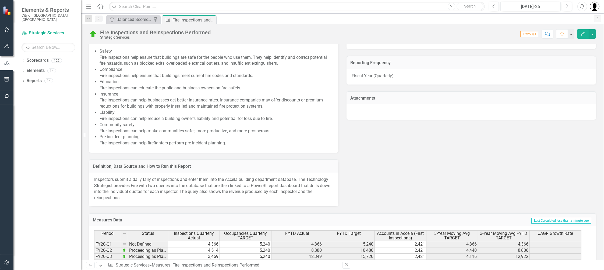
scroll to position [384, 0]
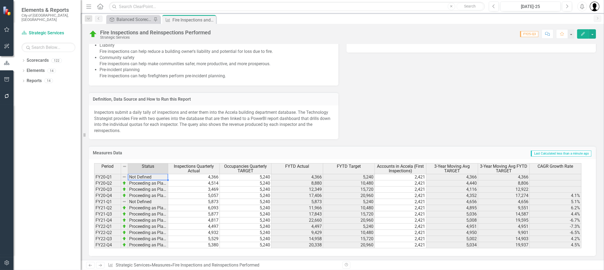
click at [134, 175] on td "Not Defined" at bounding box center [148, 177] width 40 height 6
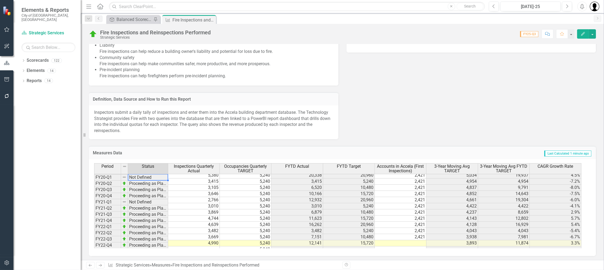
scroll to position [74, 0]
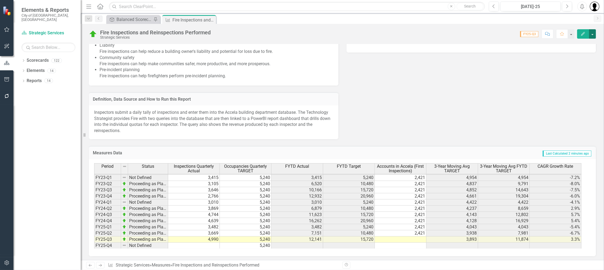
click at [593, 33] on button "button" at bounding box center [591, 33] width 7 height 9
click at [567, 42] on link "Edit Edit Measures" at bounding box center [568, 44] width 55 height 10
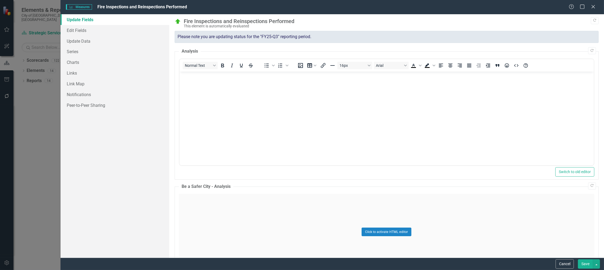
scroll to position [0, 0]
click at [74, 54] on link "Series" at bounding box center [114, 51] width 109 height 11
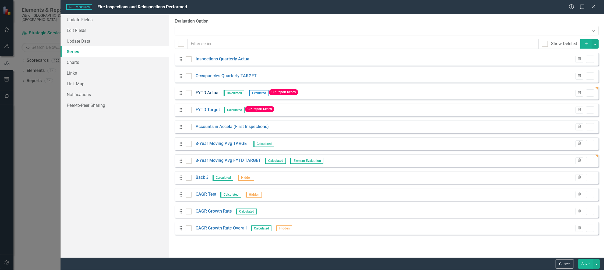
click at [212, 92] on link "FYTD Actual" at bounding box center [207, 93] width 24 height 6
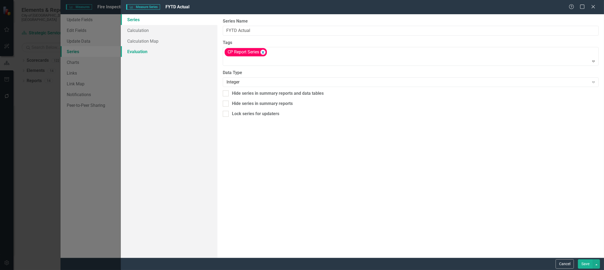
click at [147, 53] on link "Evaluation" at bounding box center [169, 51] width 97 height 11
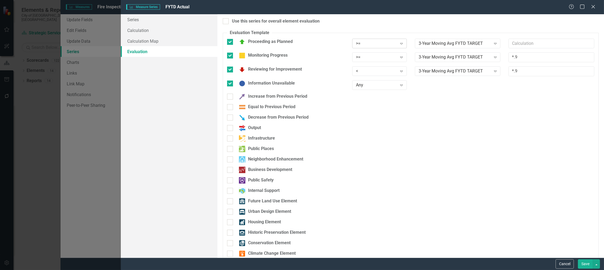
click at [374, 44] on div ">=" at bounding box center [376, 43] width 41 height 6
click at [374, 32] on fieldset "Evaluation Template You can define a default evaluation for this series by sele…" at bounding box center [411, 229] width 376 height 398
click at [362, 70] on div "<" at bounding box center [376, 71] width 41 height 6
click at [465, 70] on div "3-Year Moving Avg FYTD TARGET" at bounding box center [454, 71] width 72 height 6
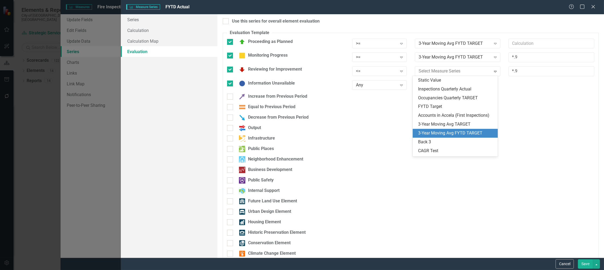
scroll to position [23, 0]
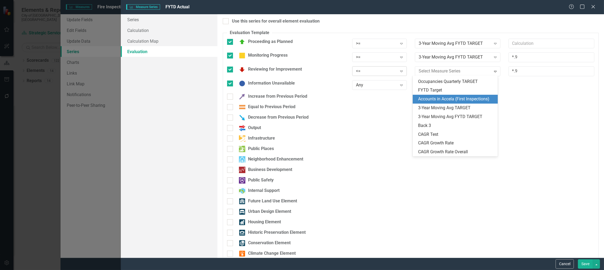
click at [397, 69] on div "Expand" at bounding box center [401, 71] width 10 height 9
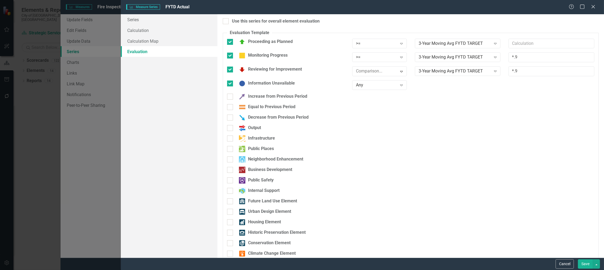
click at [496, 105] on div "Equal to Previous Period" at bounding box center [410, 109] width 375 height 10
click at [522, 46] on input "text" at bounding box center [551, 44] width 86 height 10
click at [561, 266] on button "Cancel" at bounding box center [564, 264] width 18 height 9
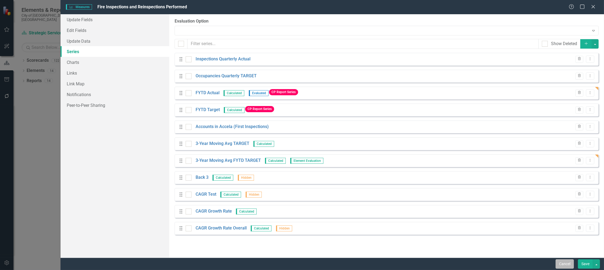
click at [567, 263] on button "Cancel" at bounding box center [564, 264] width 18 height 9
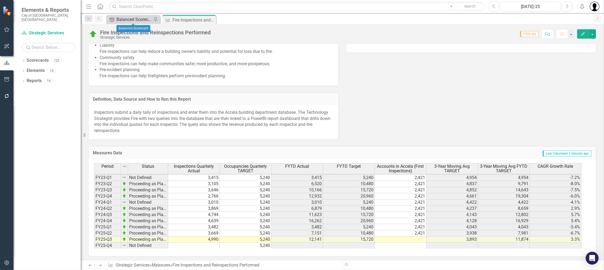
click at [138, 17] on div "Balanced Scorecard" at bounding box center [133, 19] width 35 height 7
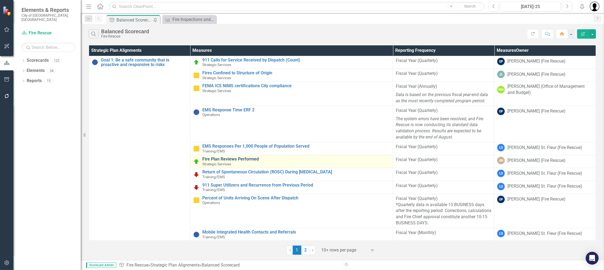
click at [235, 159] on link "Fire Plan Reviews Performed" at bounding box center [296, 159] width 188 height 5
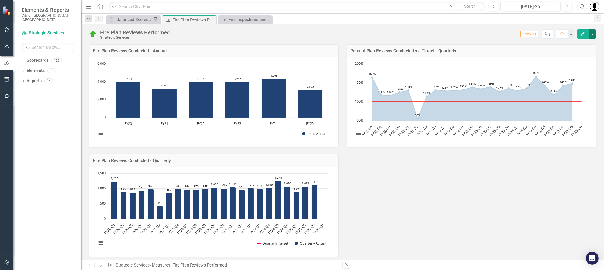
click at [590, 34] on button "button" at bounding box center [591, 33] width 7 height 9
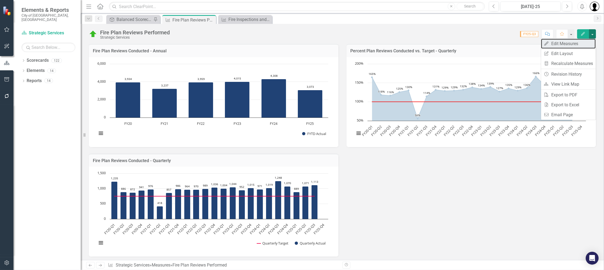
click at [569, 44] on link "Edit Edit Measures" at bounding box center [568, 44] width 55 height 10
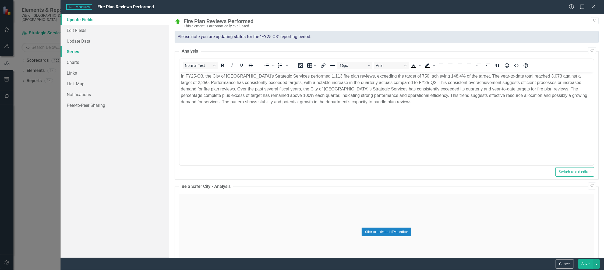
click at [73, 52] on link "Series" at bounding box center [114, 51] width 109 height 11
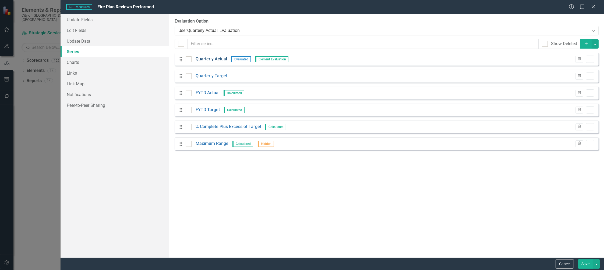
click at [213, 60] on link "Quarterly Actual" at bounding box center [210, 59] width 31 height 6
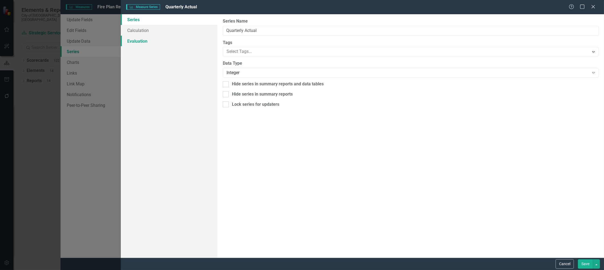
click at [138, 44] on link "Evaluation" at bounding box center [169, 41] width 97 height 11
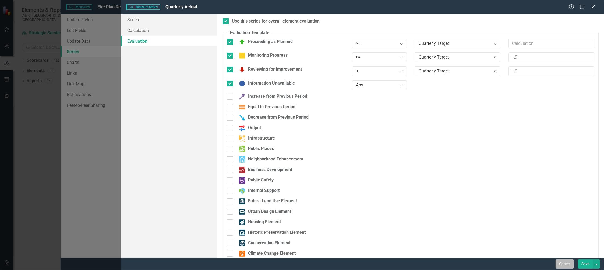
click at [564, 265] on button "Cancel" at bounding box center [564, 264] width 18 height 9
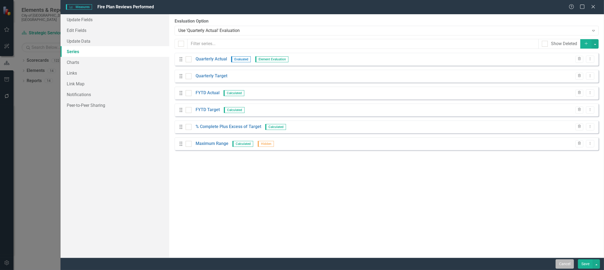
click at [557, 266] on button "Cancel" at bounding box center [564, 264] width 18 height 9
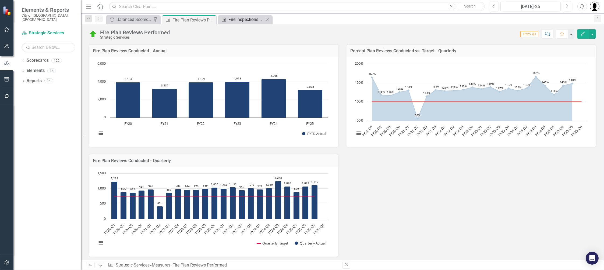
click at [242, 20] on div "Fire Inspections and Reinspections Performed" at bounding box center [245, 19] width 35 height 7
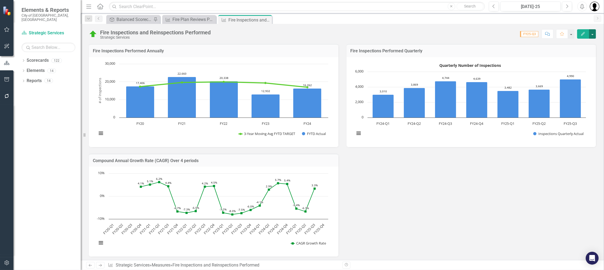
click at [592, 34] on button "button" at bounding box center [591, 33] width 7 height 9
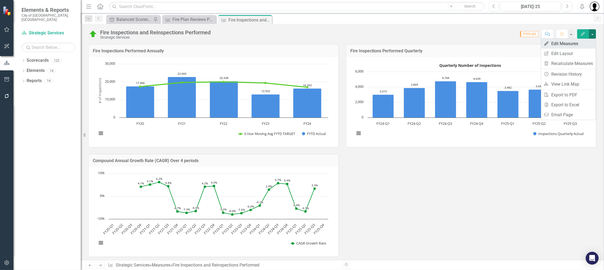
click at [563, 46] on link "Edit Edit Measures" at bounding box center [568, 44] width 55 height 10
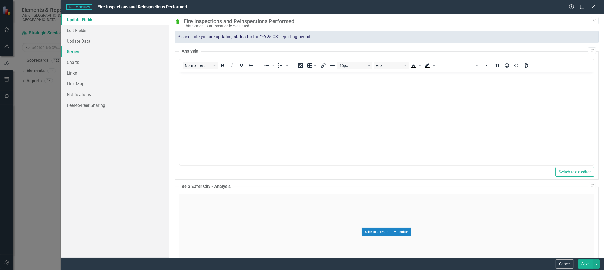
click at [72, 55] on link "Series" at bounding box center [114, 51] width 109 height 11
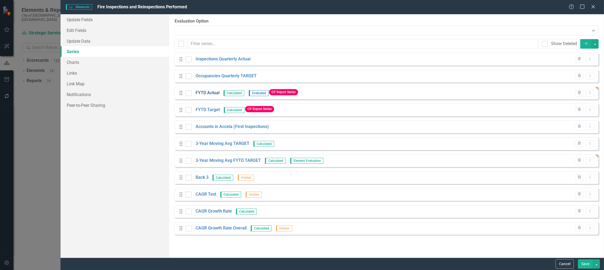
click at [212, 94] on link "FYTD Actual" at bounding box center [207, 93] width 24 height 6
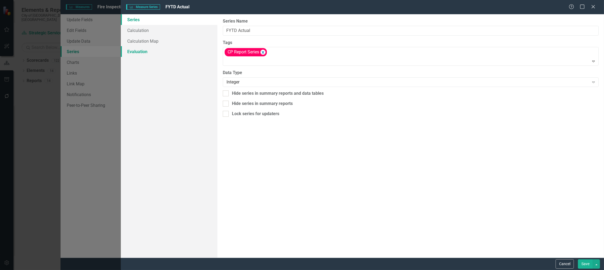
click at [141, 55] on link "Evaluation" at bounding box center [169, 51] width 97 height 11
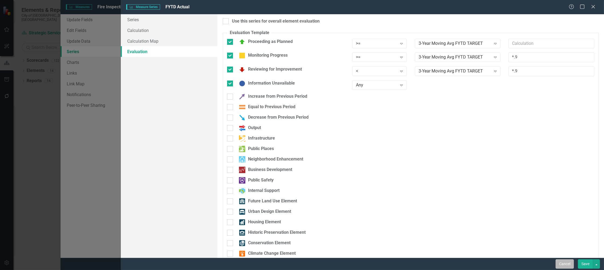
click at [566, 264] on button "Cancel" at bounding box center [564, 264] width 18 height 9
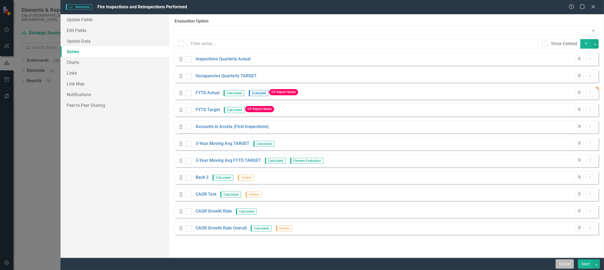
click at [563, 267] on button "Cancel" at bounding box center [564, 264] width 18 height 9
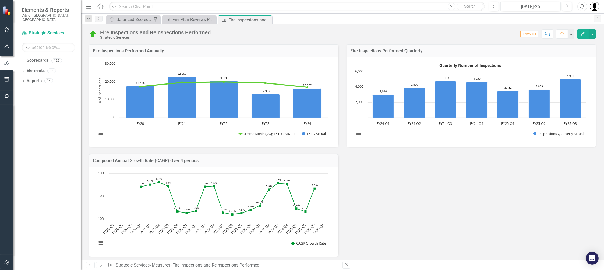
click at [440, 51] on h3 "Fire Inspections Performed Quarterly" at bounding box center [470, 51] width 241 height 5
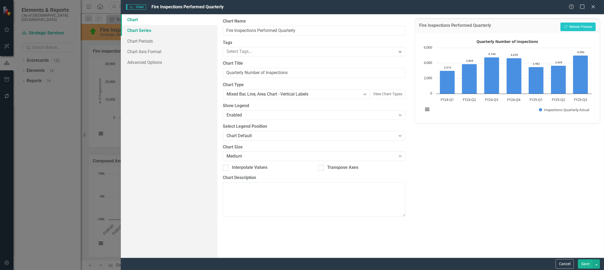
click at [145, 29] on link "Chart Series" at bounding box center [169, 30] width 97 height 11
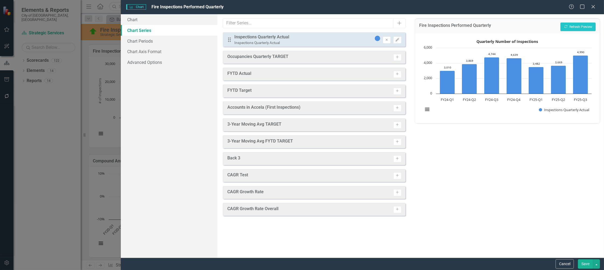
click at [138, 31] on link "Chart Series" at bounding box center [169, 30] width 97 height 11
click at [397, 39] on icon "button" at bounding box center [396, 39] width 3 height 3
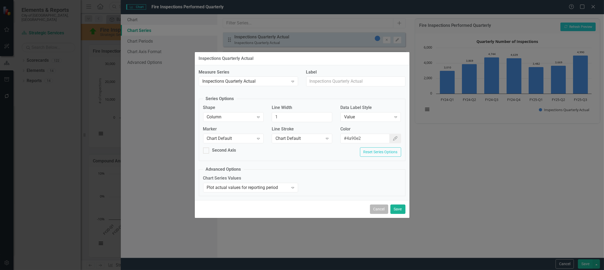
click at [381, 209] on button "Cancel" at bounding box center [379, 209] width 18 height 9
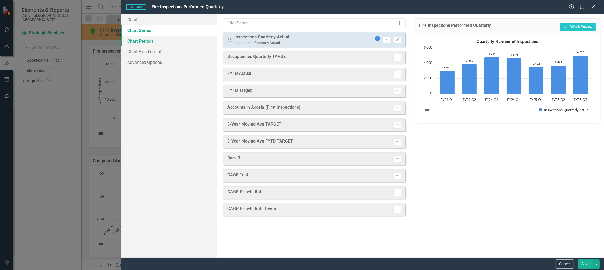
click at [156, 41] on link "Chart Periods" at bounding box center [169, 41] width 97 height 11
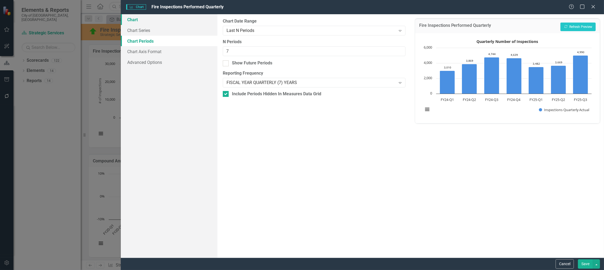
click at [135, 21] on link "Chart" at bounding box center [169, 19] width 97 height 11
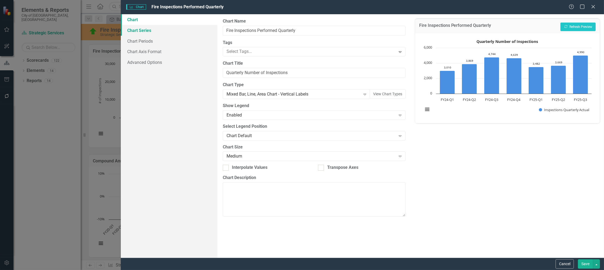
click at [134, 29] on link "Chart Series" at bounding box center [169, 30] width 97 height 11
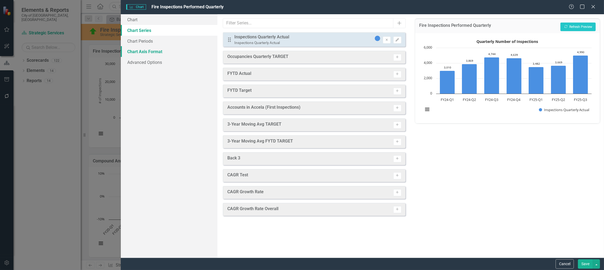
drag, startPoint x: 146, startPoint y: 50, endPoint x: 149, endPoint y: 52, distance: 3.7
click at [146, 51] on link "Chart Axis Format" at bounding box center [169, 51] width 97 height 11
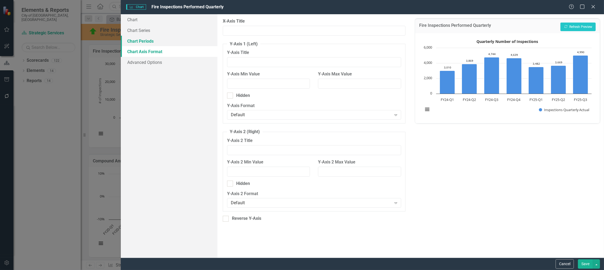
click at [137, 44] on link "Chart Periods" at bounding box center [169, 41] width 97 height 11
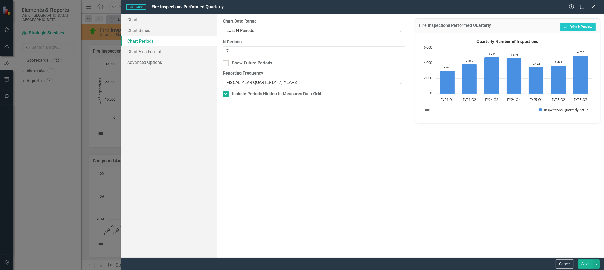
click at [292, 84] on div "FISCAL YEAR QUARTERLY (7) YEARS" at bounding box center [310, 83] width 169 height 6
click at [583, 28] on button "Recalculate Refresh Preview" at bounding box center [577, 27] width 35 height 9
click at [399, 51] on input "8" at bounding box center [314, 52] width 182 height 10
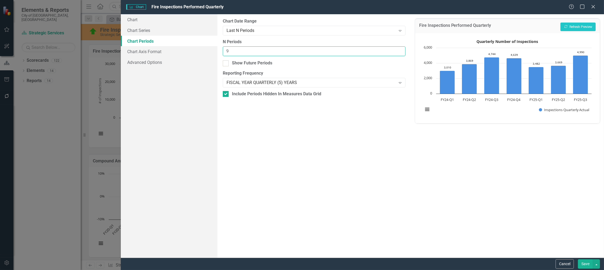
click at [399, 49] on input "9" at bounding box center [314, 52] width 182 height 10
click at [399, 49] on input "10" at bounding box center [314, 52] width 182 height 10
click at [399, 49] on input "11" at bounding box center [314, 52] width 182 height 10
click at [399, 49] on input "12" at bounding box center [314, 52] width 182 height 10
click at [578, 25] on button "Recalculate Refresh Preview" at bounding box center [577, 27] width 35 height 9
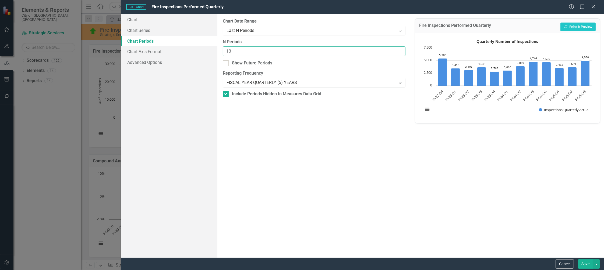
click at [399, 50] on input "13" at bounding box center [314, 52] width 182 height 10
click at [399, 50] on input "14" at bounding box center [314, 52] width 182 height 10
click at [399, 50] on input "15" at bounding box center [314, 52] width 182 height 10
click at [399, 50] on input "16" at bounding box center [314, 52] width 182 height 10
click at [399, 50] on input "17" at bounding box center [314, 52] width 182 height 10
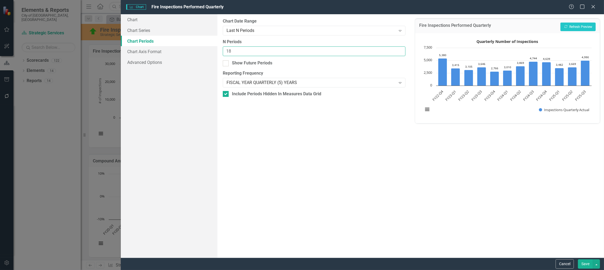
click at [399, 50] on input "18" at bounding box center [314, 52] width 182 height 10
click at [399, 50] on input "19" at bounding box center [314, 52] width 182 height 10
click at [576, 25] on button "Recalculate Refresh Preview" at bounding box center [577, 27] width 35 height 9
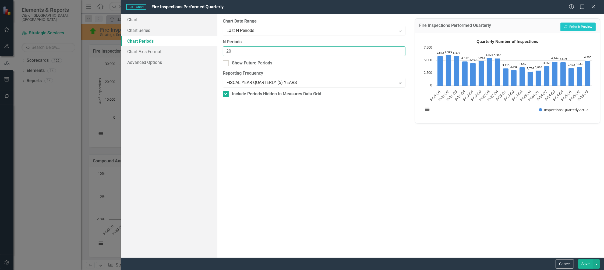
click at [399, 50] on input "20" at bounding box center [314, 52] width 182 height 10
click at [399, 50] on input "21" at bounding box center [314, 52] width 182 height 10
click at [399, 50] on input "22" at bounding box center [314, 52] width 182 height 10
click at [573, 26] on button "Recalculate Refresh Preview" at bounding box center [577, 27] width 35 height 9
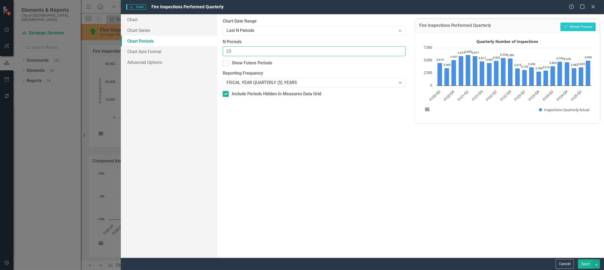
type input "23"
click at [399, 49] on input "23" at bounding box center [314, 52] width 182 height 10
click at [581, 28] on button "Recalculate Refresh Preview" at bounding box center [577, 27] width 35 height 9
click at [588, 262] on button "Save" at bounding box center [584, 264] width 15 height 9
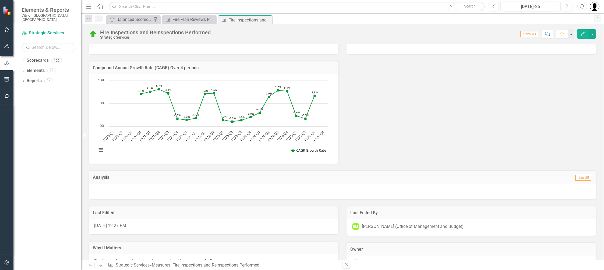
scroll to position [0, 0]
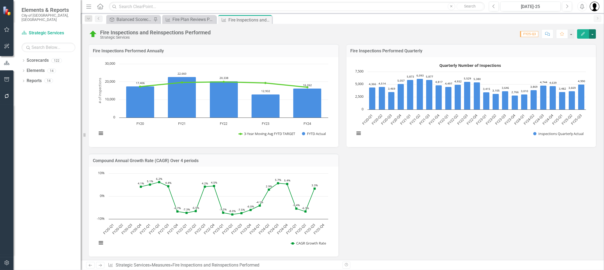
click at [592, 33] on button "button" at bounding box center [591, 33] width 7 height 9
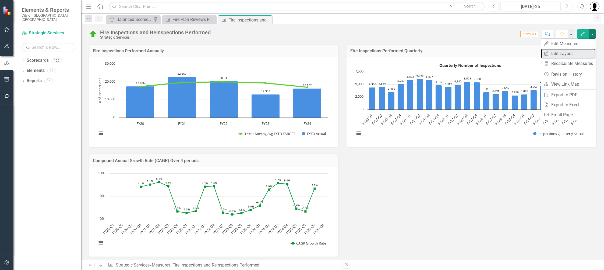
click at [562, 51] on link "Edit Report Edit Layout" at bounding box center [568, 54] width 55 height 10
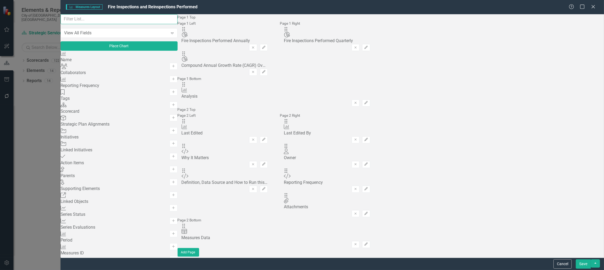
click at [92, 24] on input "text" at bounding box center [118, 19] width 117 height 10
click at [95, 24] on input "text" at bounding box center [118, 19] width 117 height 10
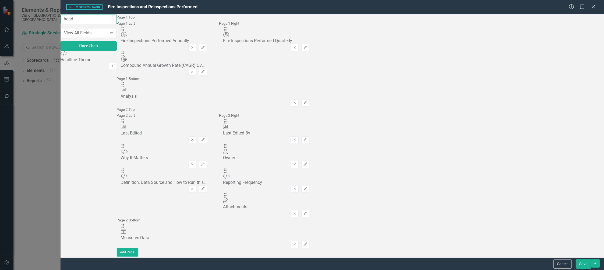
type input "head"
drag, startPoint x: 124, startPoint y: 68, endPoint x: 268, endPoint y: 39, distance: 146.8
click at [268, 39] on div "head View All Fields Expand Place Chart Custom Headline Theme Add The fields (o…" at bounding box center [331, 136] width 543 height 244
click at [115, 65] on icon "Add" at bounding box center [112, 66] width 4 height 3
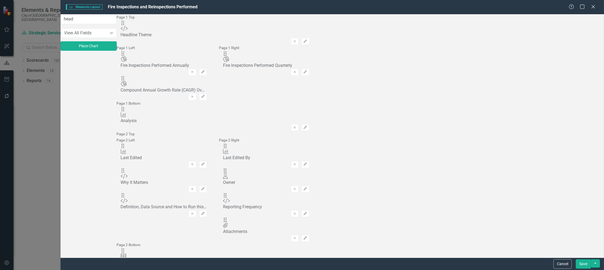
click at [582, 266] on button "Save" at bounding box center [582, 264] width 15 height 9
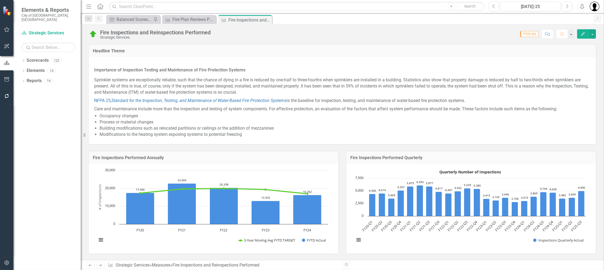
click at [156, 53] on td "Headline Theme" at bounding box center [342, 51] width 499 height 7
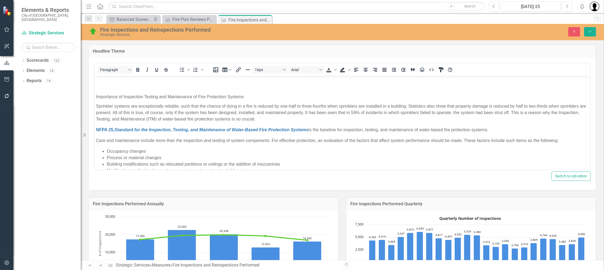
click at [131, 84] on body "Importance of Inspection Testing and Maintenance of Fire Protection Systems Spr…" at bounding box center [341, 128] width 495 height 104
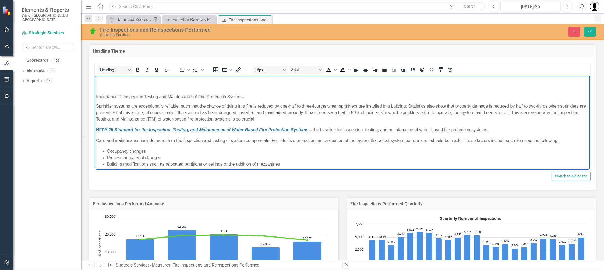
click at [120, 79] on p "Rich Text Area. Press ALT-0 for help." at bounding box center [342, 80] width 492 height 6
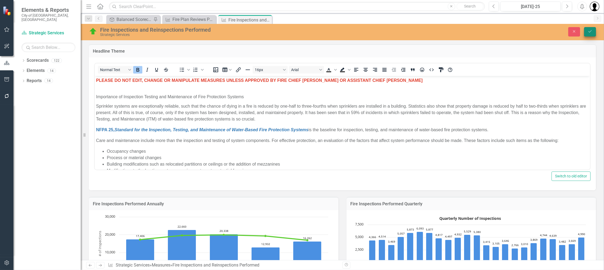
click at [588, 31] on icon "Save" at bounding box center [589, 32] width 5 height 4
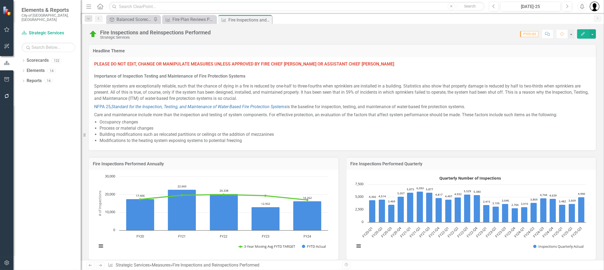
click at [288, 100] on p "Sprinkler systems are exceptionally reliable, such that the chance of dying in …" at bounding box center [342, 92] width 496 height 21
click at [288, 99] on p "Sprinkler systems are exceptionally reliable, such that the chance of dying in …" at bounding box center [342, 92] width 496 height 21
click at [256, 95] on p "Sprinkler systems are exceptionally reliable, such that the chance of dying in …" at bounding box center [342, 92] width 496 height 21
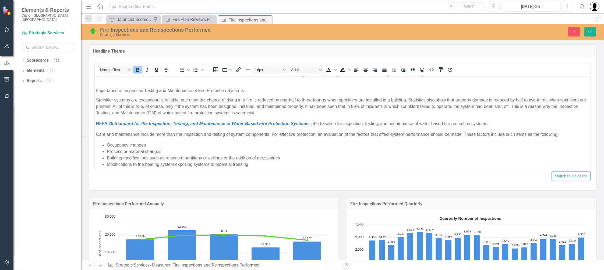
scroll to position [10, 0]
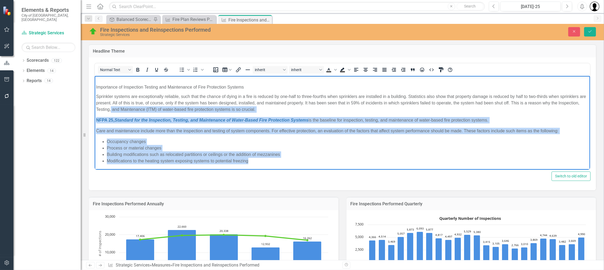
drag, startPoint x: 249, startPoint y: 162, endPoint x: 371, endPoint y: 144, distance: 123.1
click at [132, 109] on body "PLEASE DO NOT EDIT, CHANGE OR MANIPULATE MEASURES UNLESS APPROVED BY FIRE CHIEF…" at bounding box center [341, 118] width 495 height 104
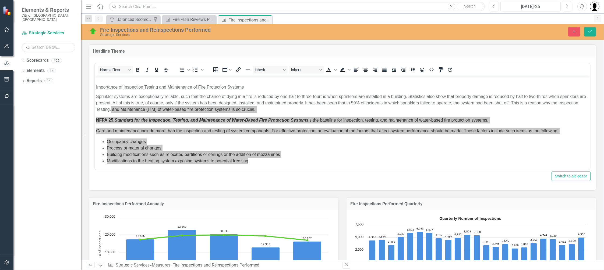
click at [499, 47] on div "Headline Theme" at bounding box center [342, 50] width 507 height 13
click at [587, 33] on button "Save" at bounding box center [590, 31] width 12 height 9
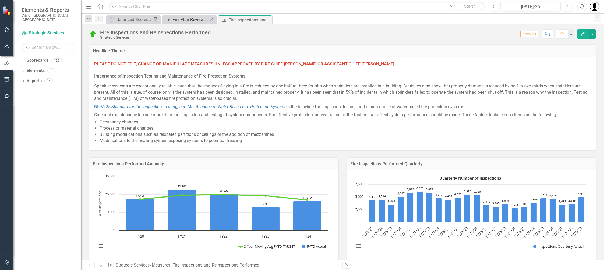
click at [186, 19] on div "Fire Plan Reviews Performed" at bounding box center [189, 19] width 35 height 7
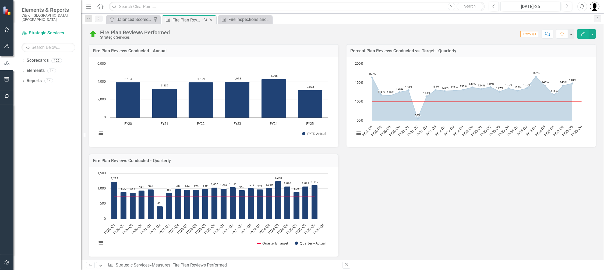
click at [211, 19] on icon "Close" at bounding box center [210, 20] width 5 height 4
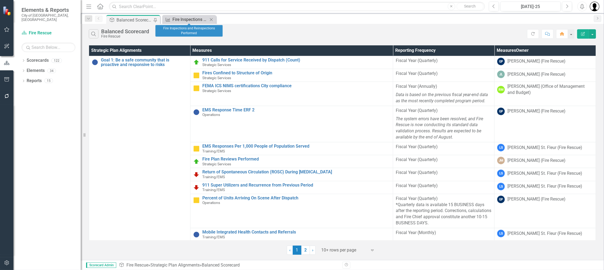
click at [196, 19] on div "Fire Inspections and Reinspections Performed" at bounding box center [189, 19] width 35 height 7
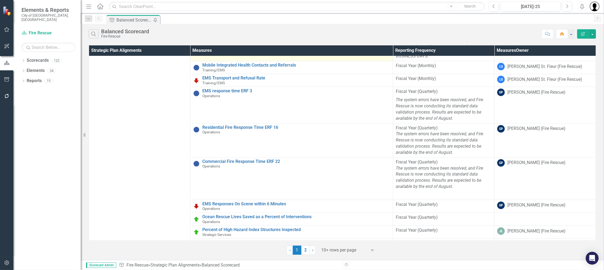
scroll to position [190, 0]
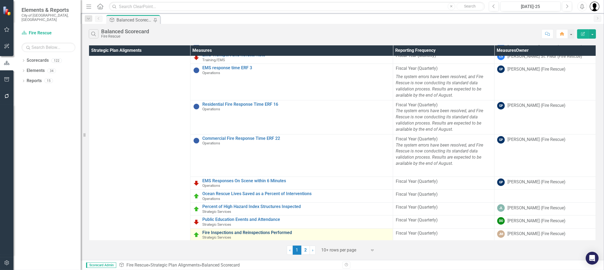
click at [232, 233] on link "Fire Inspections and Reinspections Performed" at bounding box center [296, 233] width 188 height 5
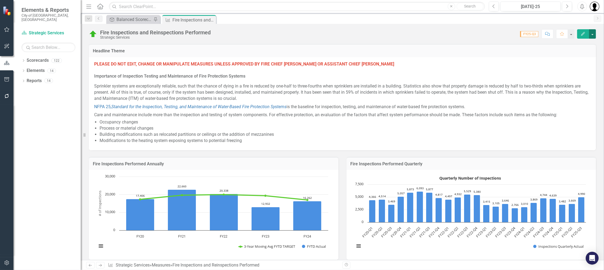
click at [593, 33] on button "button" at bounding box center [591, 33] width 7 height 9
click at [567, 94] on link "PDF Export to PDF" at bounding box center [568, 95] width 55 height 10
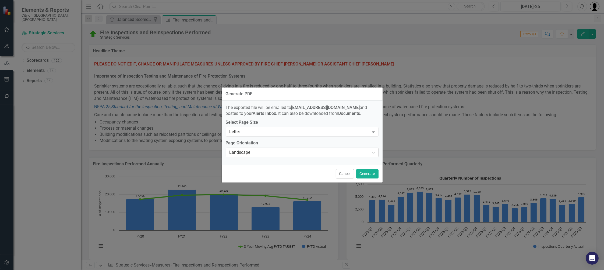
click at [239, 155] on div "Landscape" at bounding box center [299, 153] width 140 height 6
click at [263, 141] on label "Page Orientation" at bounding box center [302, 143] width 153 height 6
click at [369, 178] on button "Generate" at bounding box center [367, 173] width 22 height 9
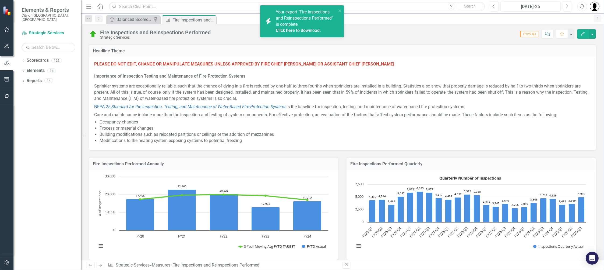
click at [311, 17] on span "Your export "Fire Inspections and Reinspections Performed" is complete. Click h…" at bounding box center [305, 21] width 59 height 24
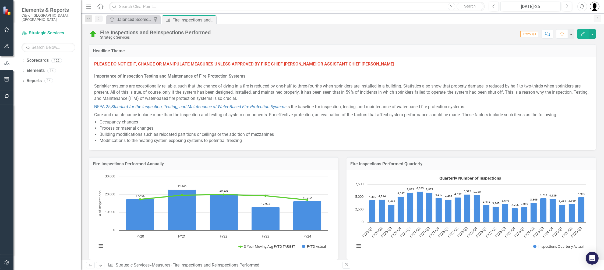
click at [470, 67] on p "PLEASE DO NOT EDIT, CHANGE OR MANIPULATE MEASURES UNLESS APPROVED BY FIRE CHIEF…" at bounding box center [342, 64] width 496 height 7
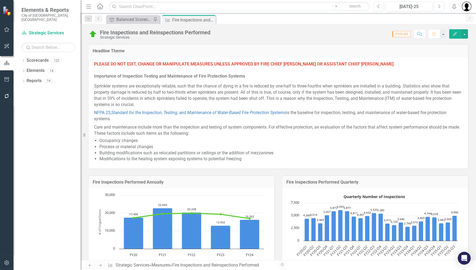
click at [409, 23] on div "Strategic Plan Alignment Balanced Scorecard Pin Measures Fire Inspections and R…" at bounding box center [284, 19] width 358 height 9
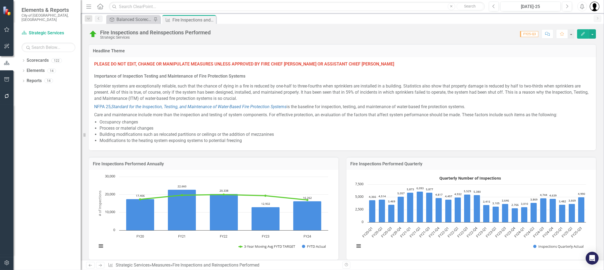
click at [586, 62] on div "PLEASE DO NOT EDIT, CHANGE OR MANIPULATE MEASURES UNLESS APPROVED BY FIRE CHIEF…" at bounding box center [342, 103] width 507 height 93
click at [592, 35] on button "button" at bounding box center [591, 33] width 7 height 9
click at [465, 33] on div "Score: 0.00 FY25-Q3 Completed Comment Favorite Edit" at bounding box center [404, 33] width 382 height 9
click at [574, 16] on div "Strategic Plan Alignment Balanced Scorecard Pin Measures Fire Inspections and R…" at bounding box center [347, 19] width 485 height 9
click at [266, 16] on div "Strategic Plan Alignment Balanced Scorecard Pin Measures Fire Inspections and R…" at bounding box center [347, 19] width 485 height 9
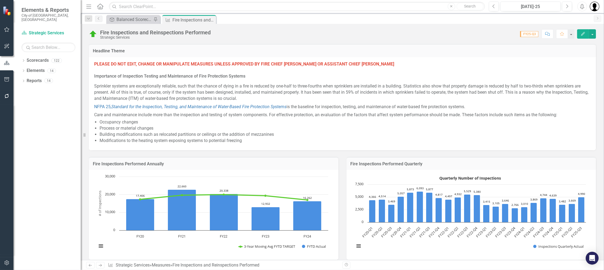
click at [327, 22] on div "Strategic Plan Alignment Balanced Scorecard Pin Measures Fire Inspections and R…" at bounding box center [347, 19] width 485 height 9
click at [301, 25] on div "Fire Inspections and Reinspections Performed Strategic Services Score: 0.00 FY2…" at bounding box center [342, 32] width 523 height 16
click at [133, 19] on div "Balanced Scorecard" at bounding box center [133, 19] width 35 height 7
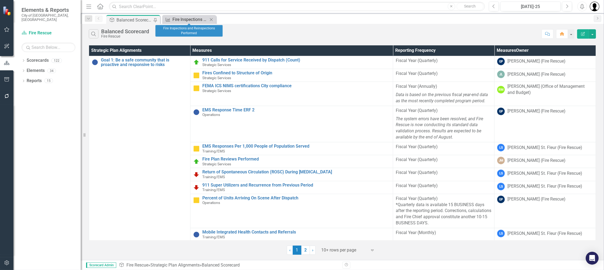
click at [187, 17] on div "Fire Inspections and Reinspections Performed" at bounding box center [189, 19] width 35 height 7
